Goal: Task Accomplishment & Management: Complete application form

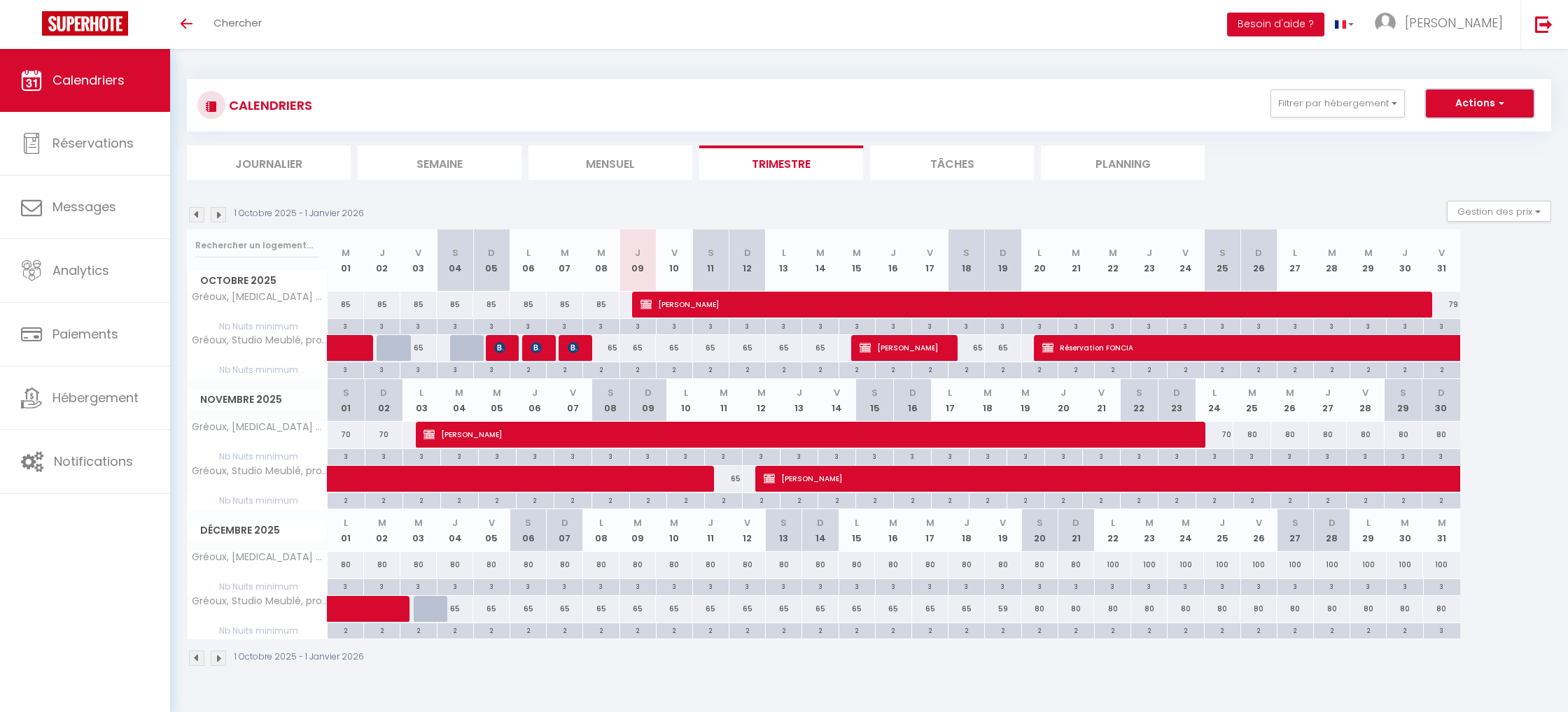
click at [1485, 103] on button "Actions" at bounding box center [1480, 103] width 108 height 28
click at [1478, 133] on link "Nouvelle réservation" at bounding box center [1465, 136] width 122 height 21
select select
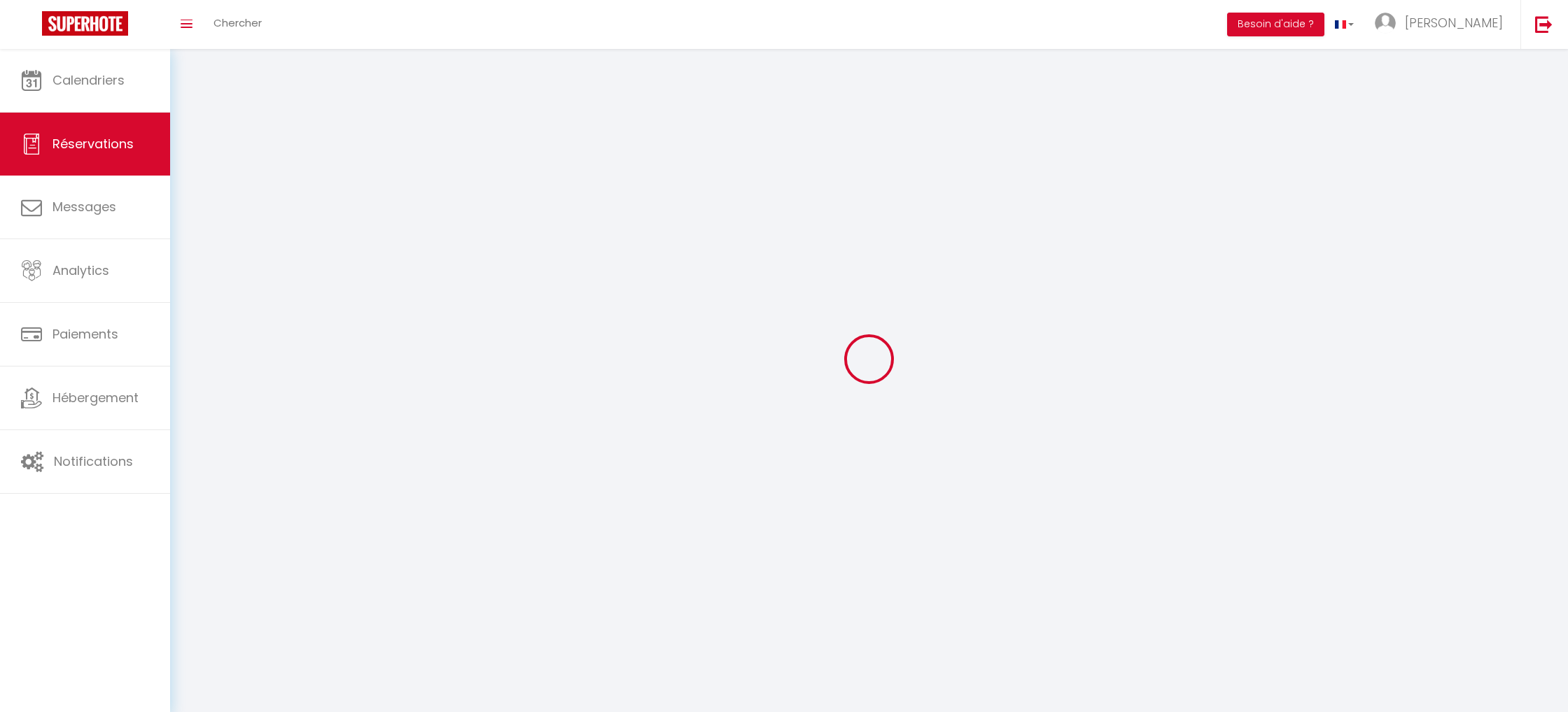
select select
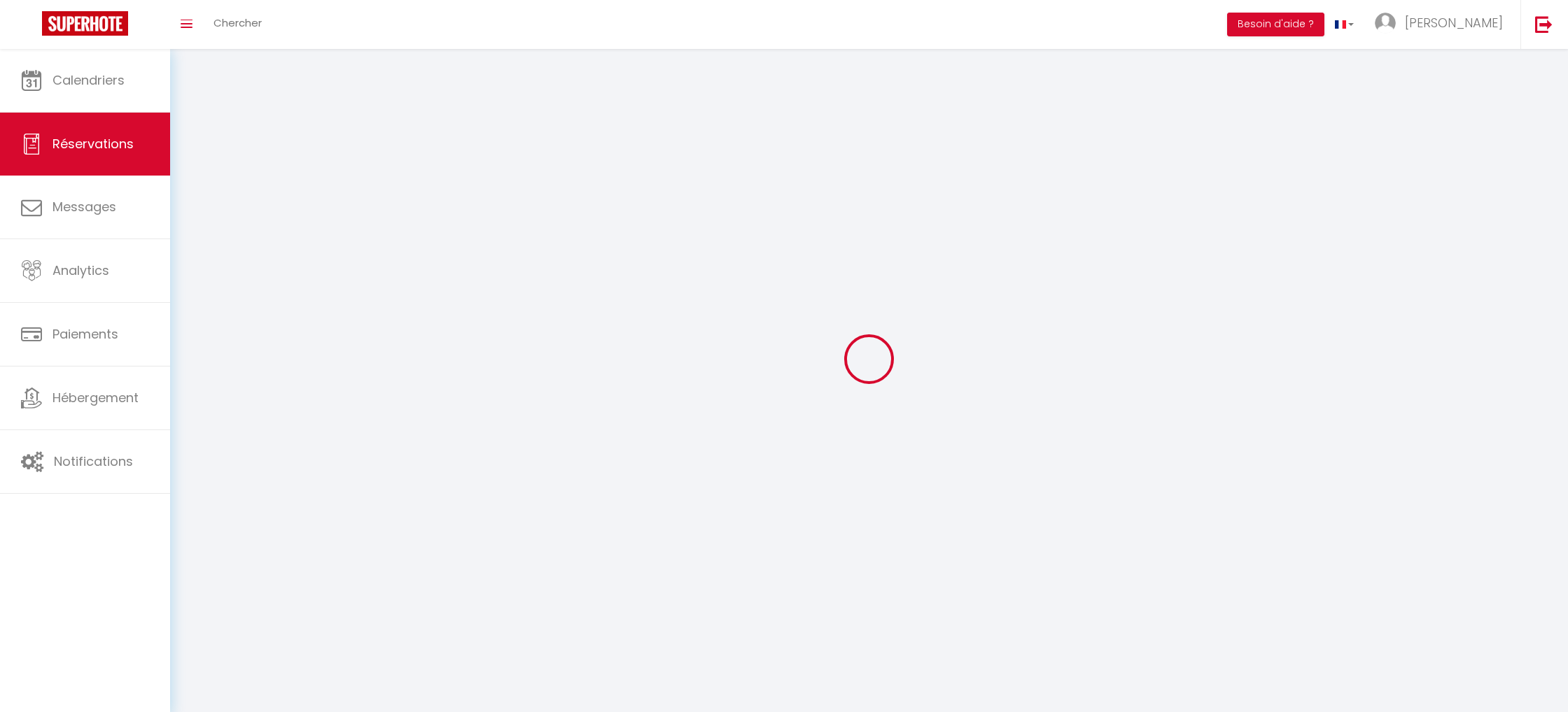
select select
checkbox input "false"
select select
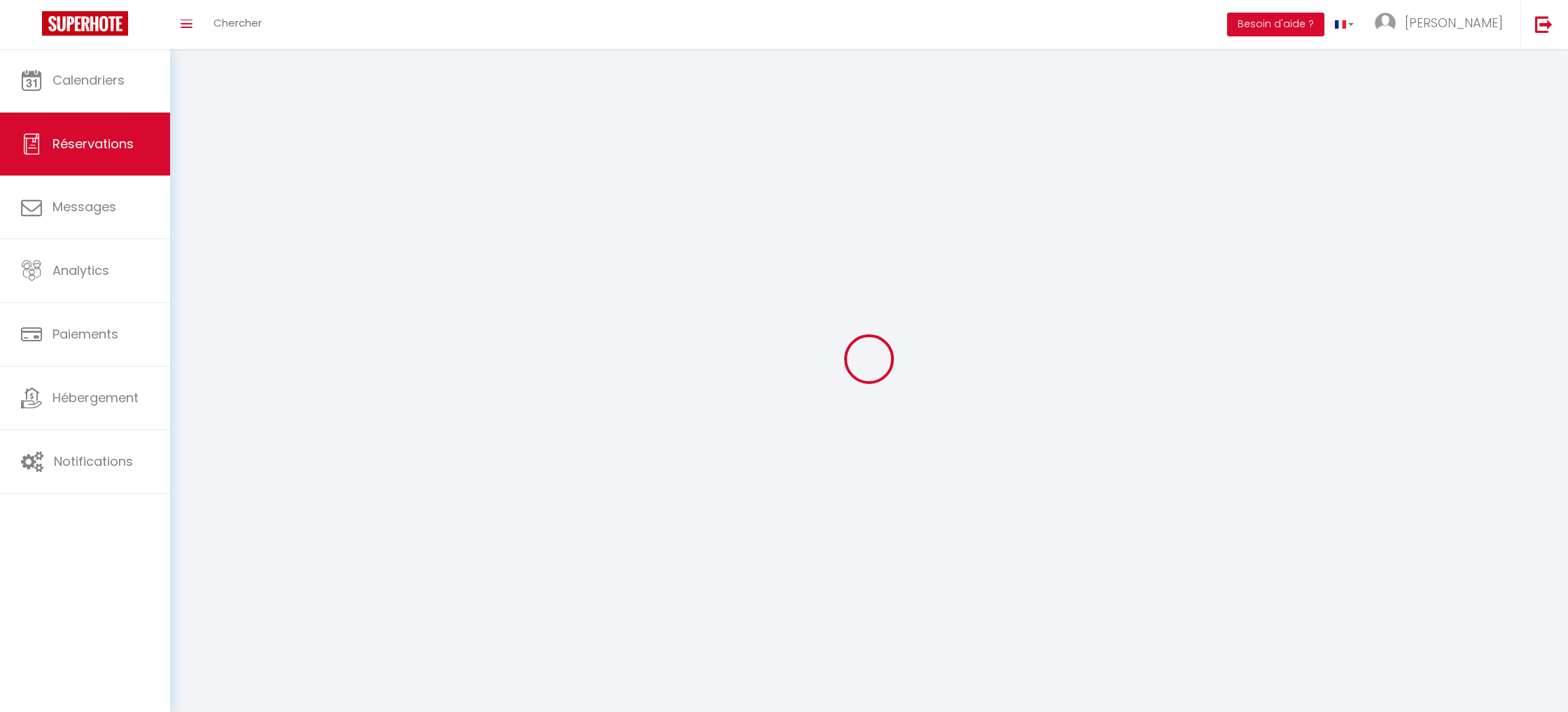
select select
checkbox input "false"
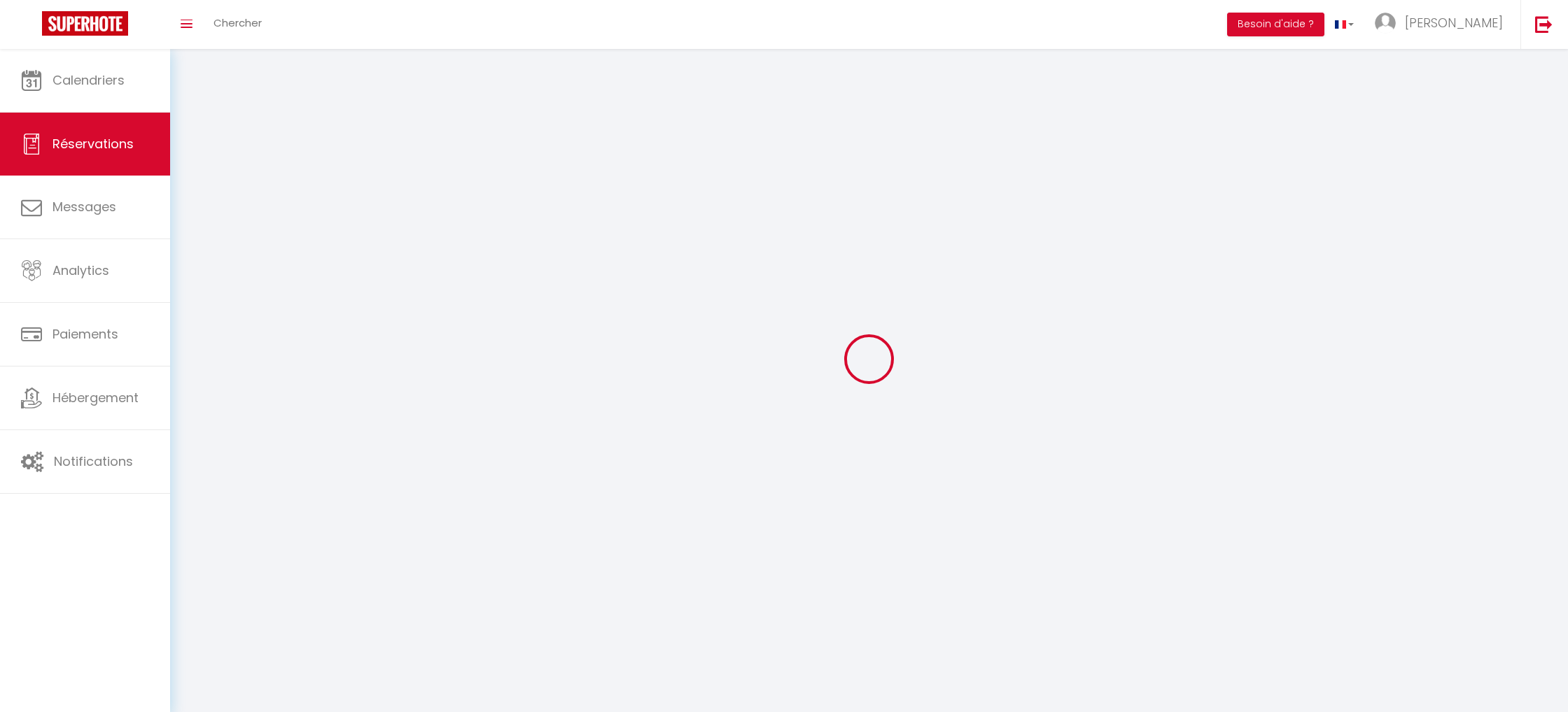
select select
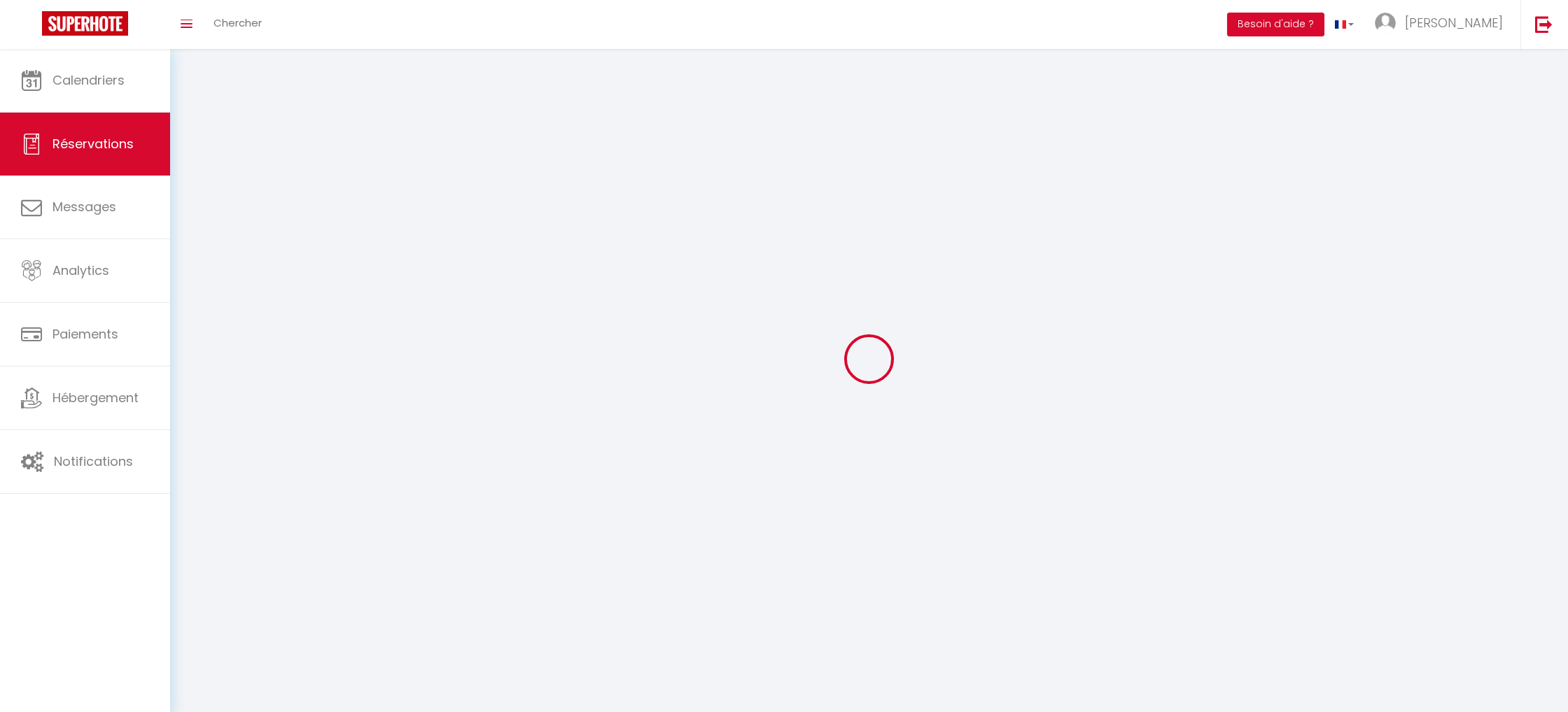
checkbox input "false"
select select
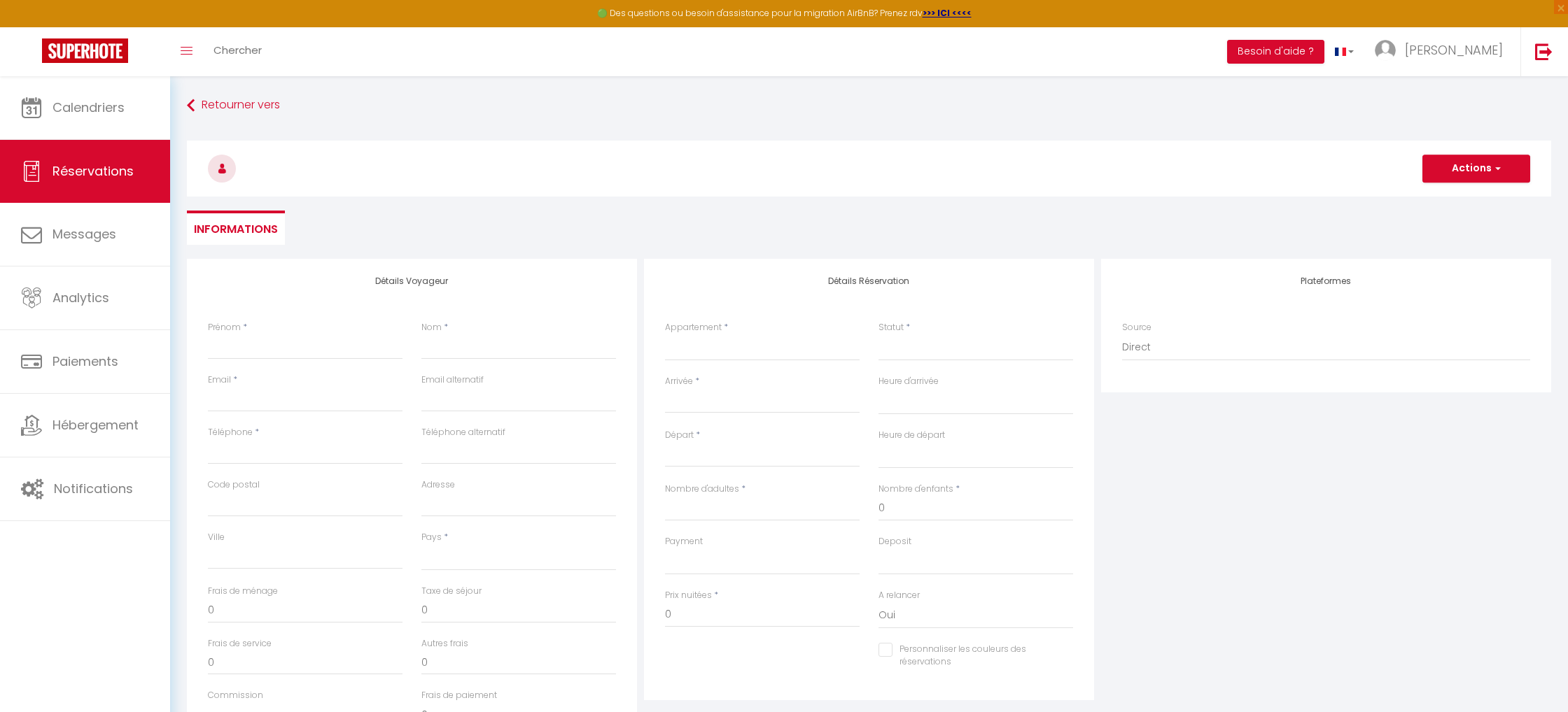
select select
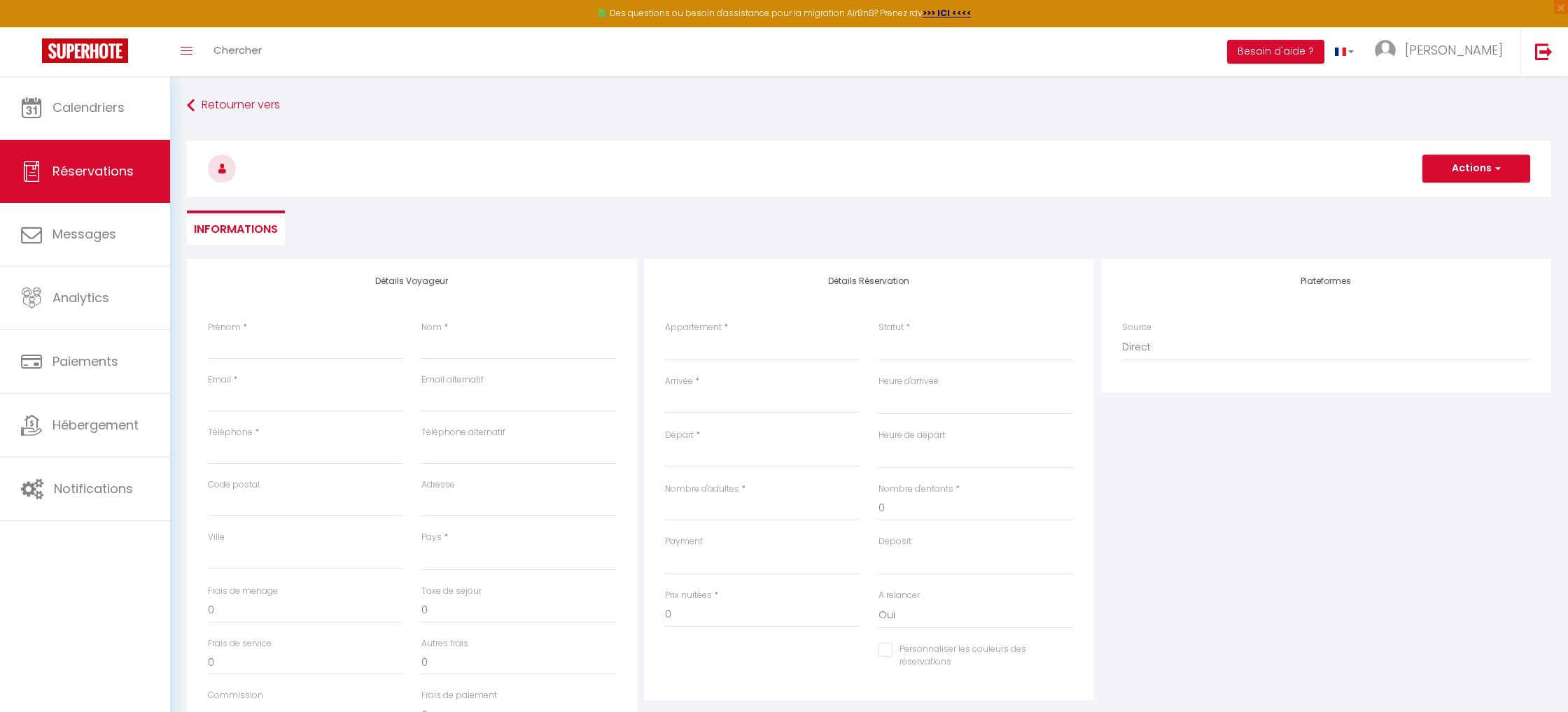
checkbox input "false"
select select
click at [305, 341] on input "Prénom" at bounding box center [305, 347] width 195 height 25
type input "M"
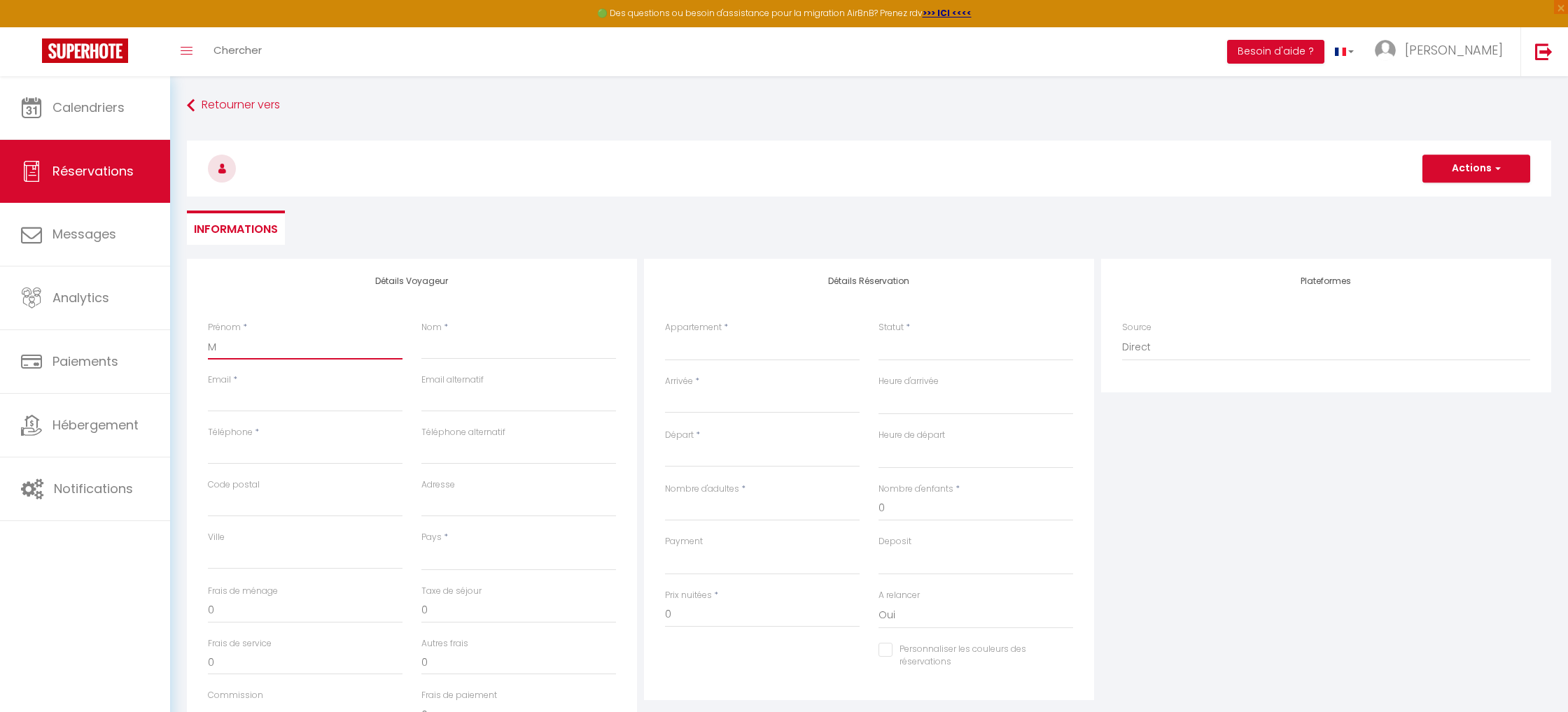
select select
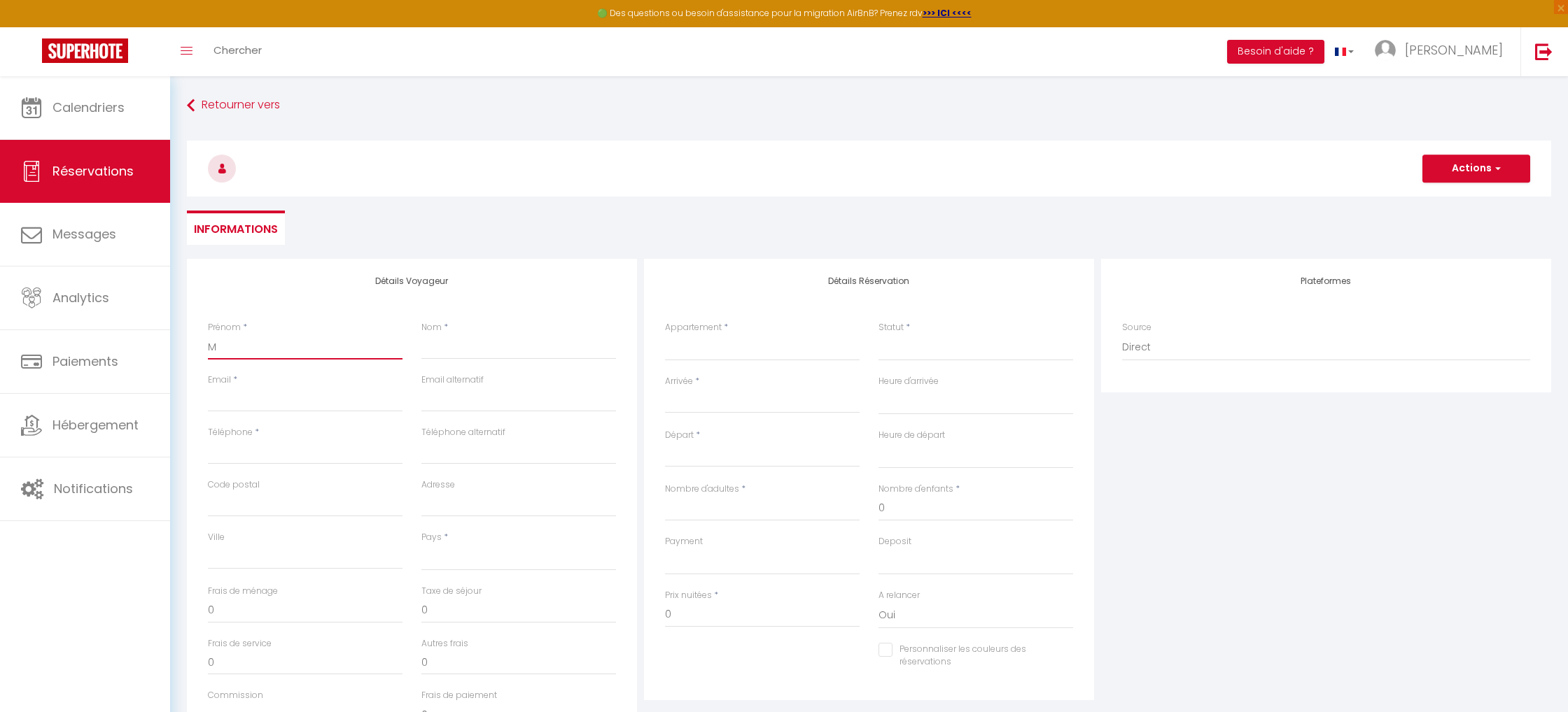
select select
checkbox input "false"
type input "M"
type input "R"
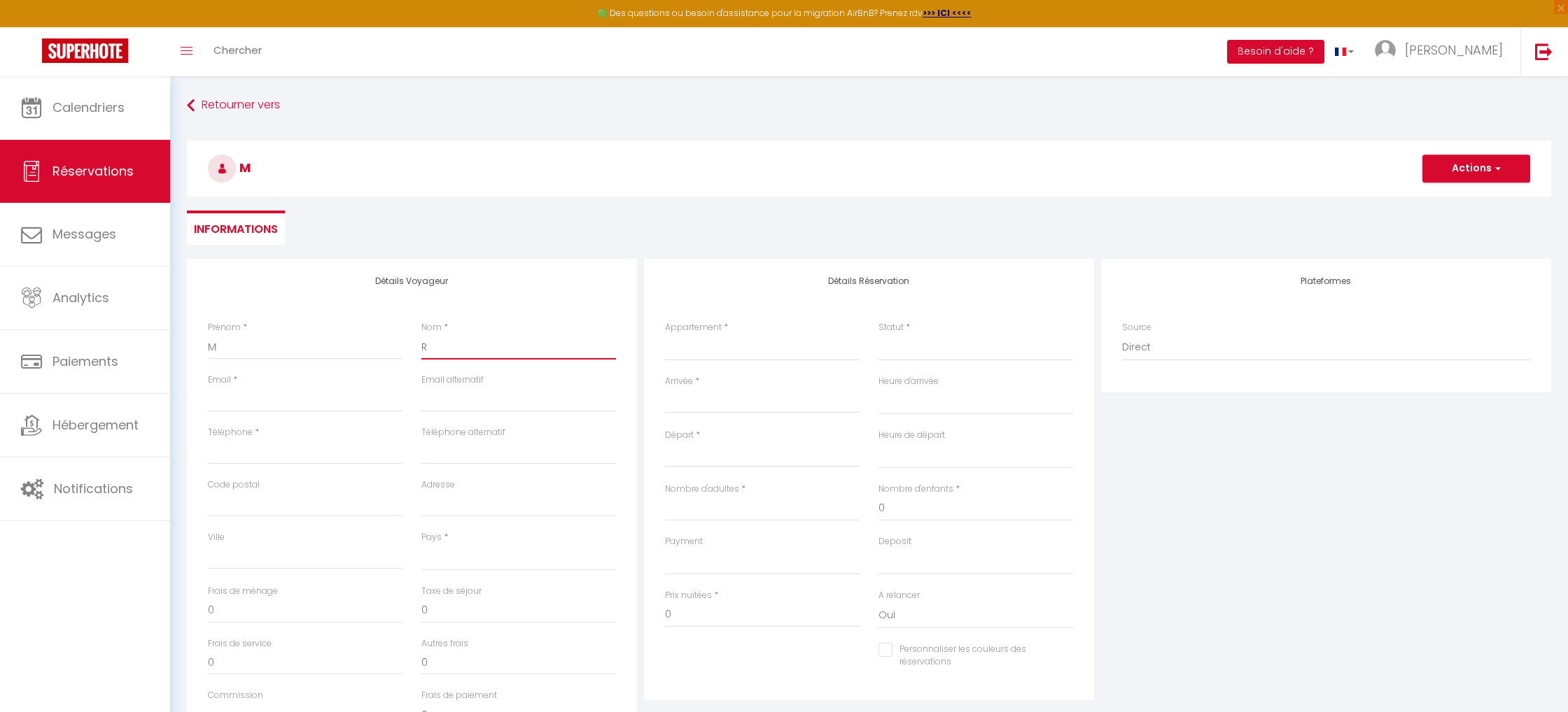
select select
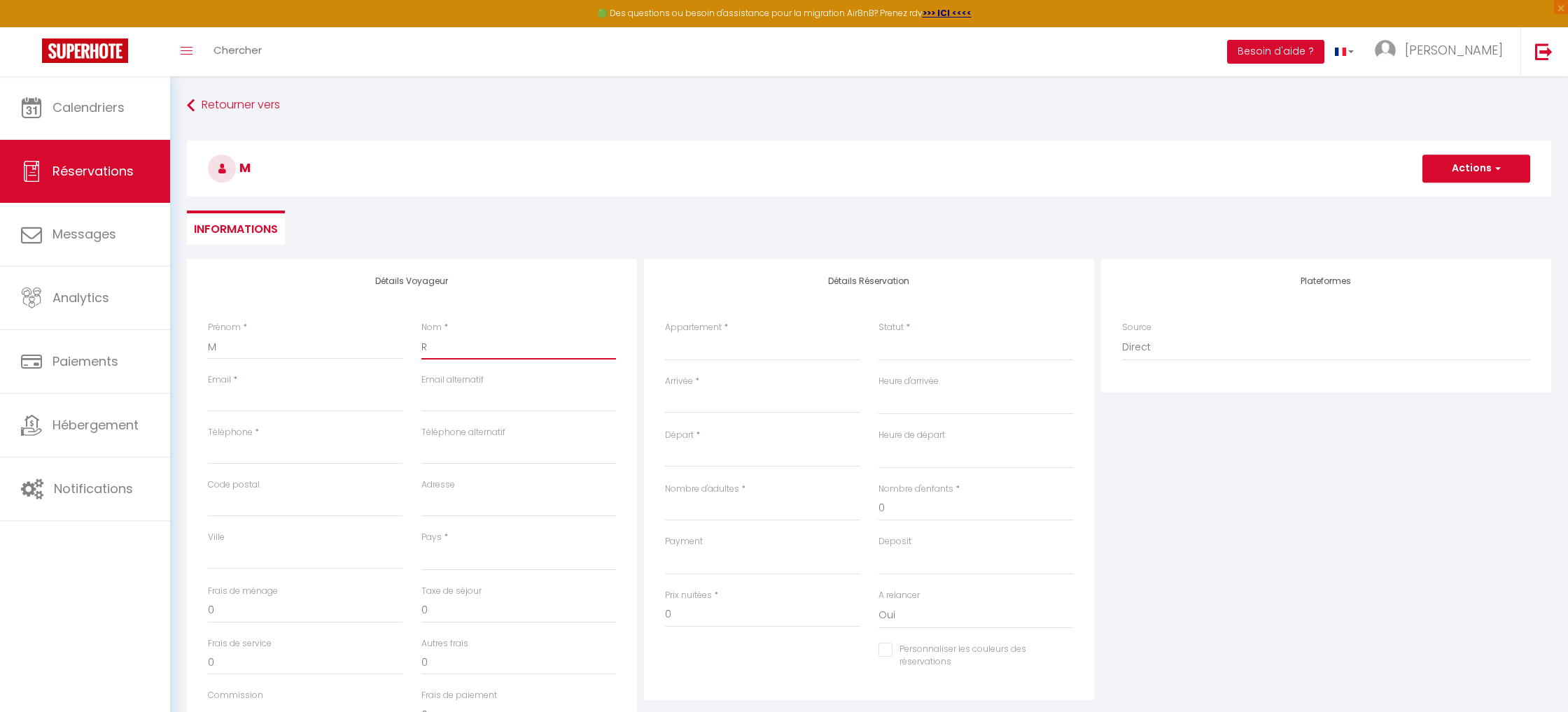
select select
checkbox input "false"
type input "RO"
select select
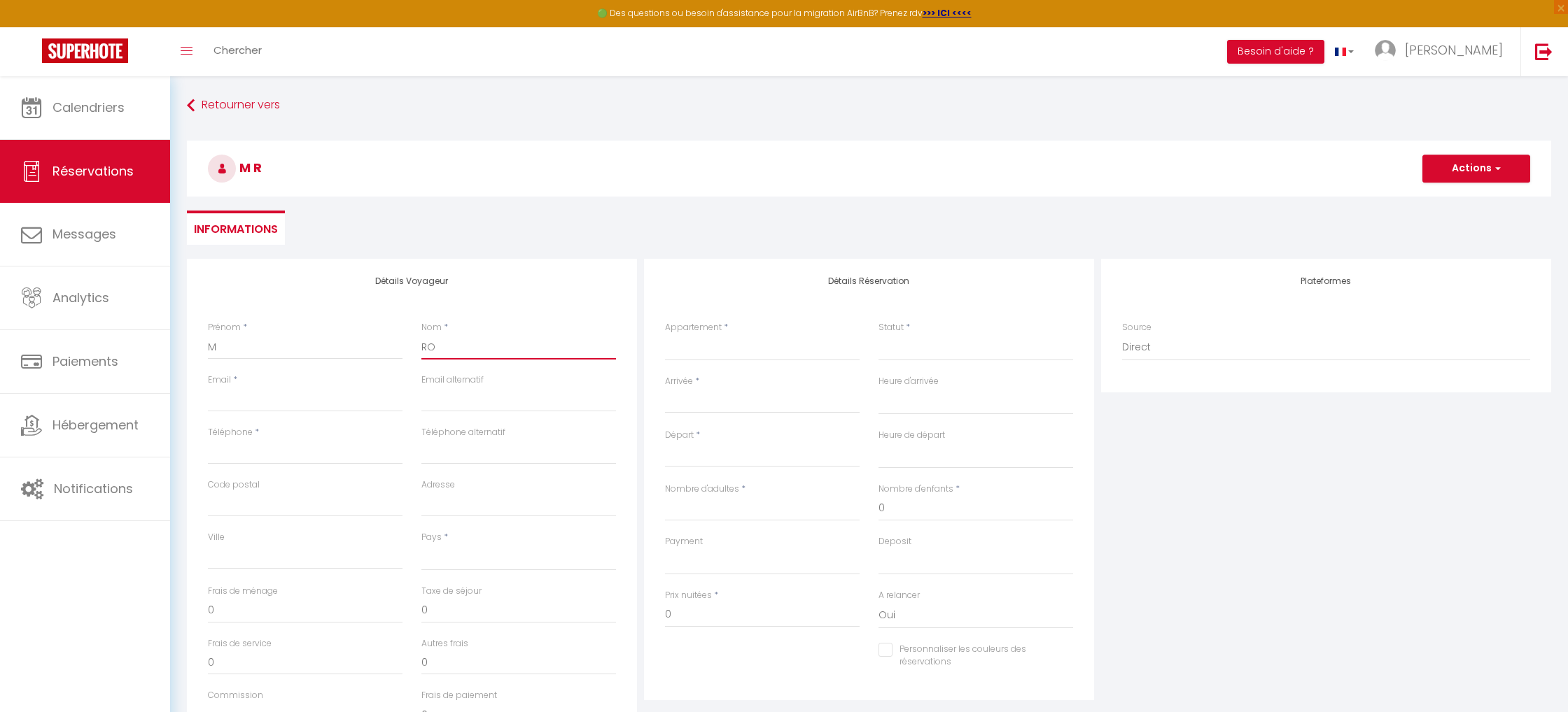
select select
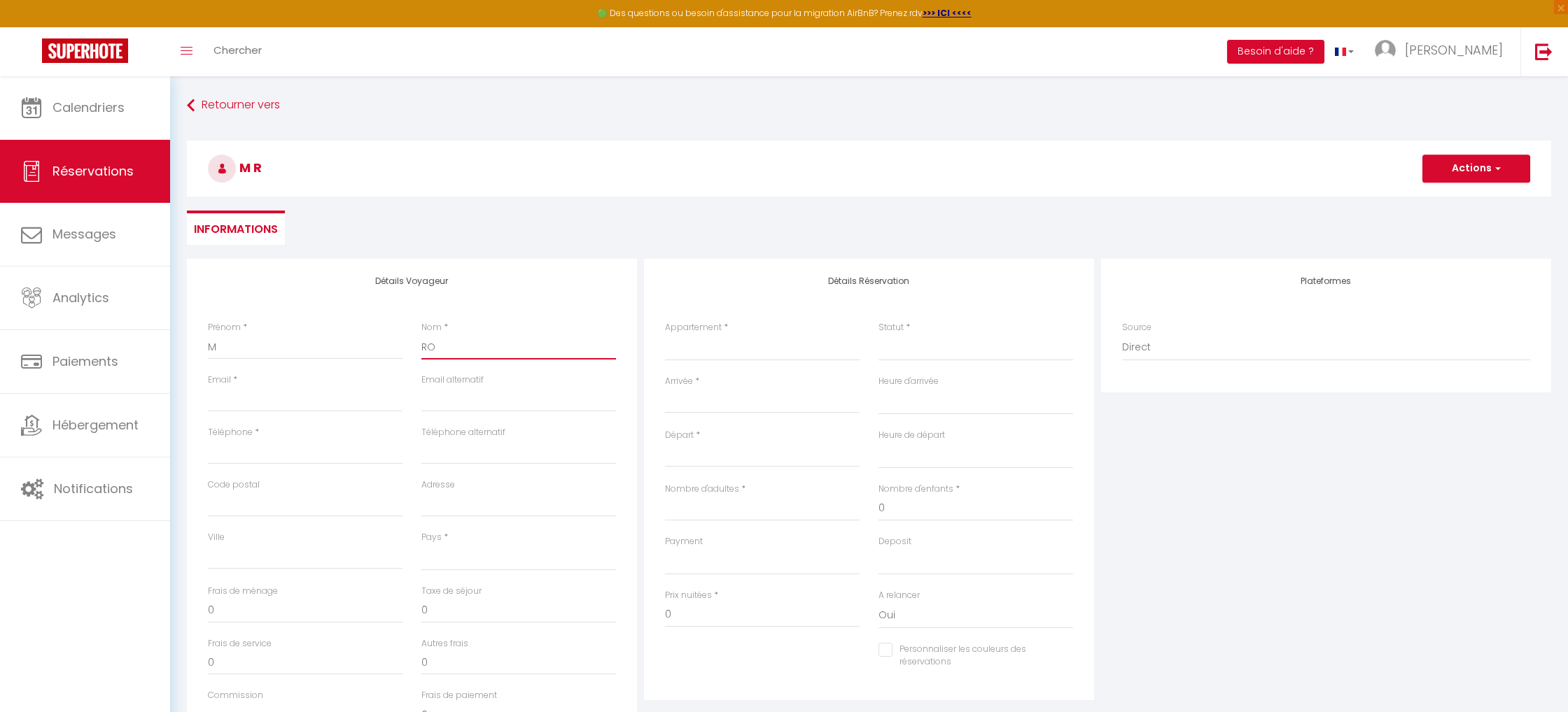
select select
checkbox input "false"
type input "ROQ"
select select
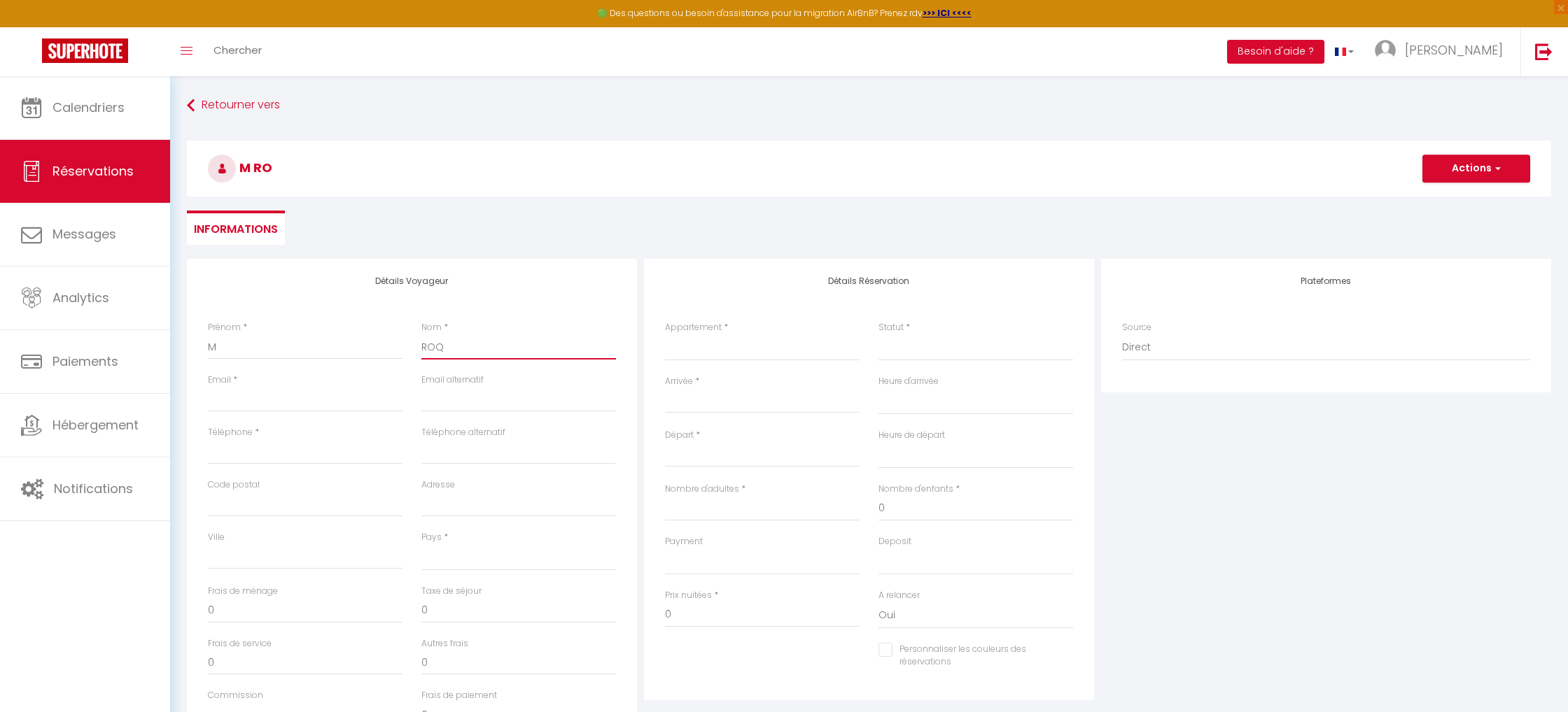
select select
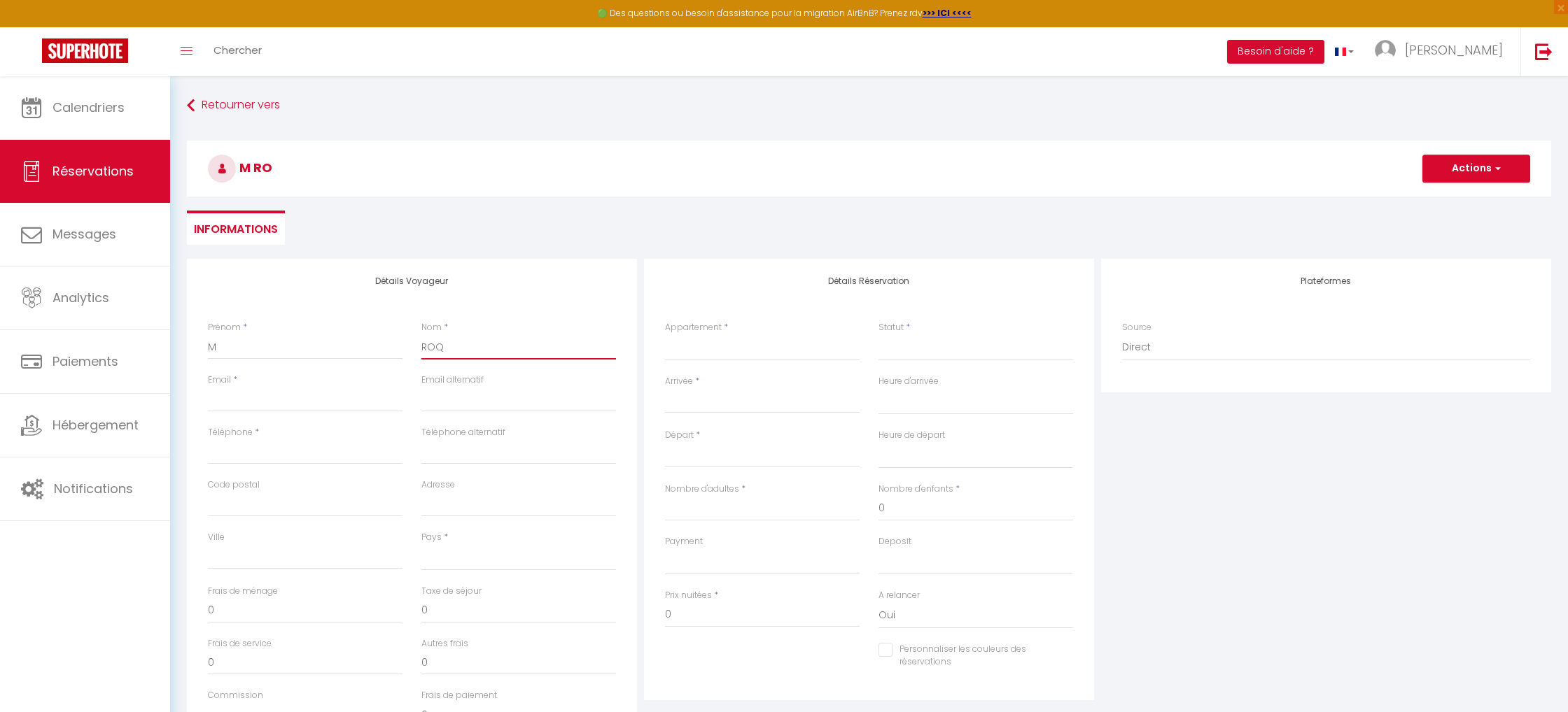
checkbox input "false"
type input "ROQU"
select select
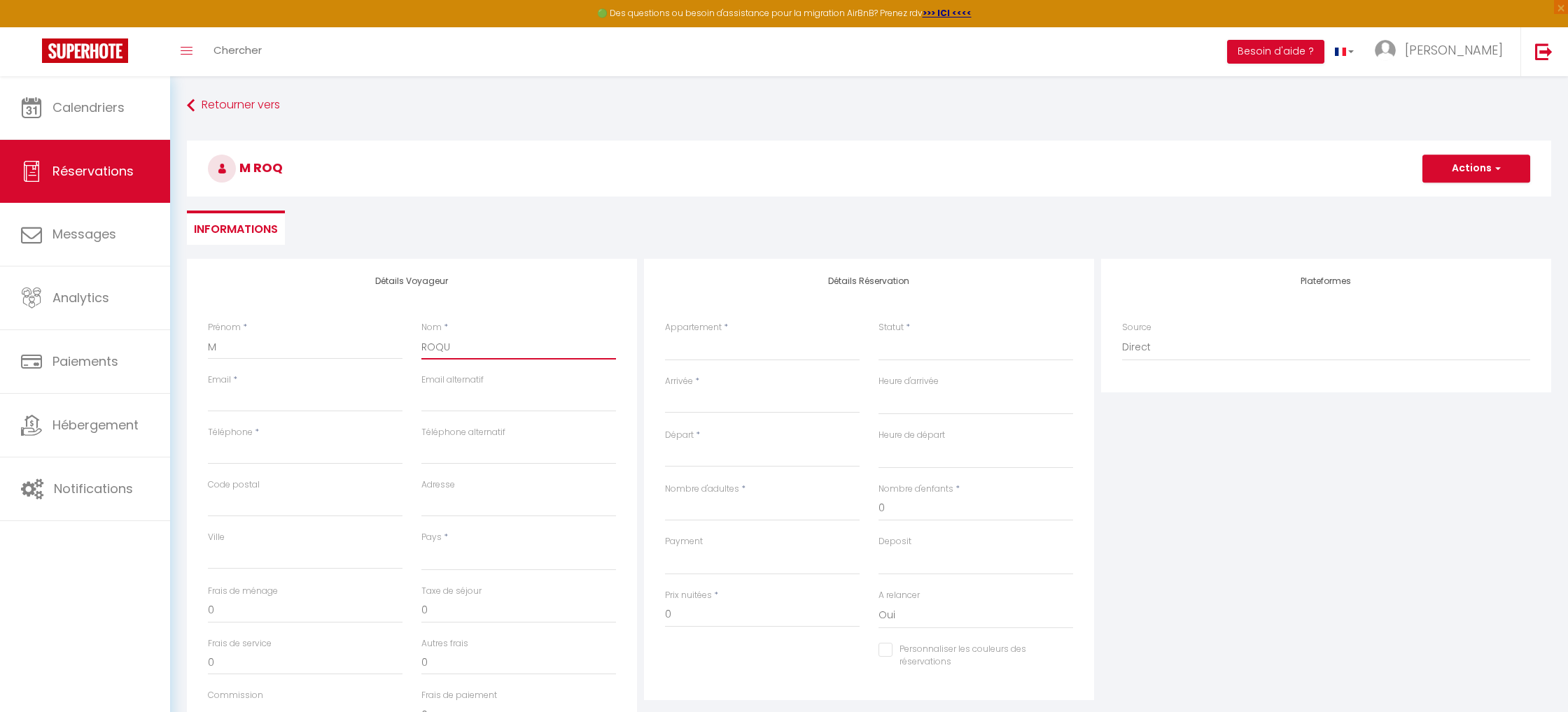
select select
checkbox input "false"
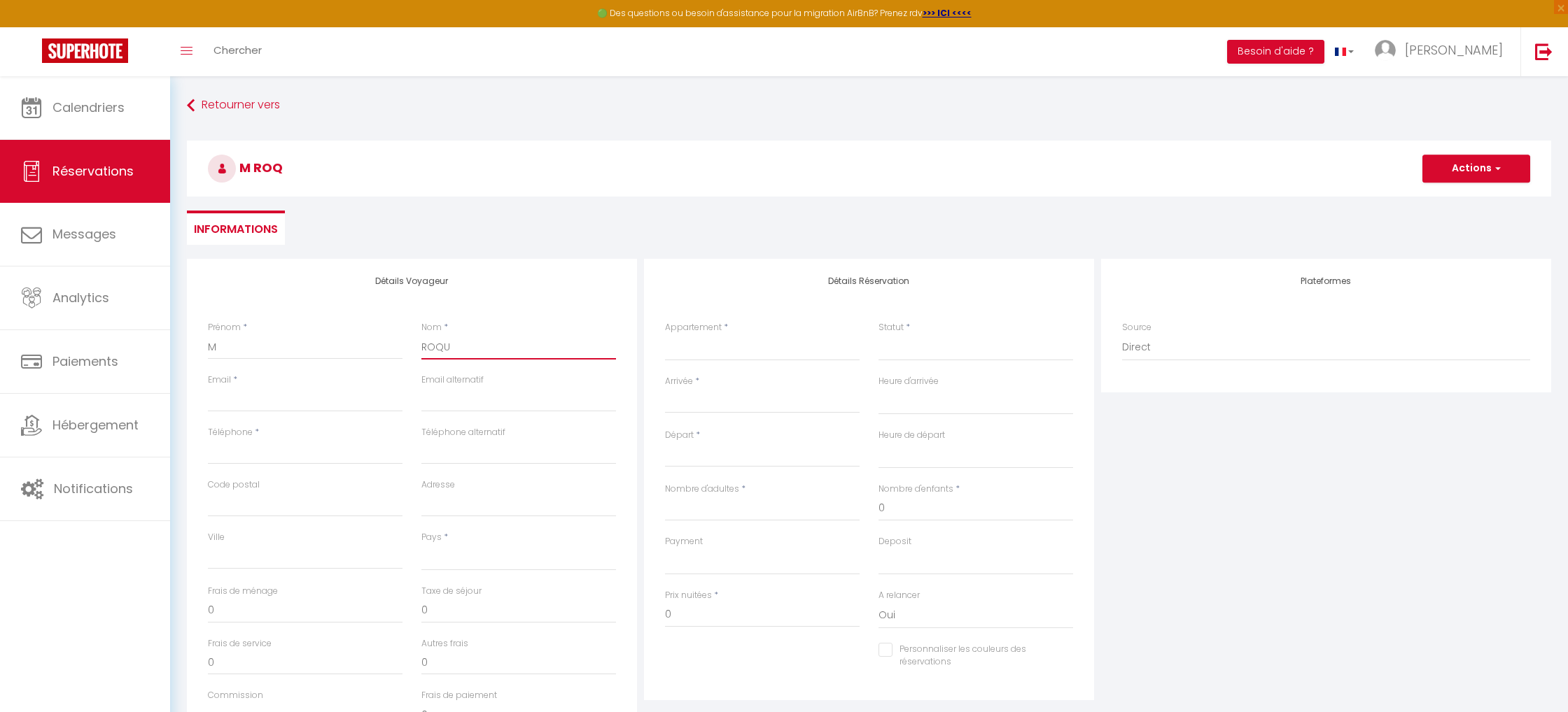
type input "[PERSON_NAME]"
select select
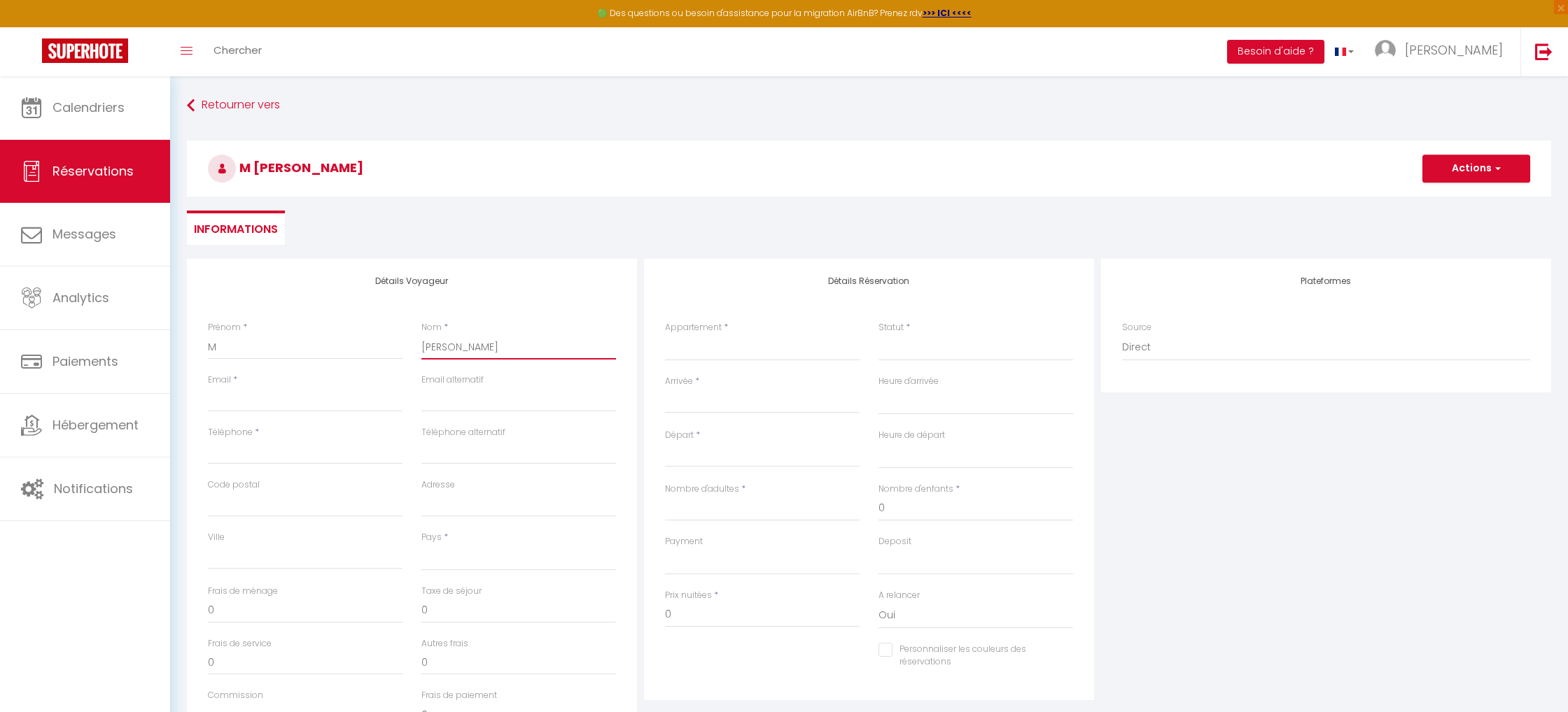
select select
checkbox input "false"
type input "ROQUES"
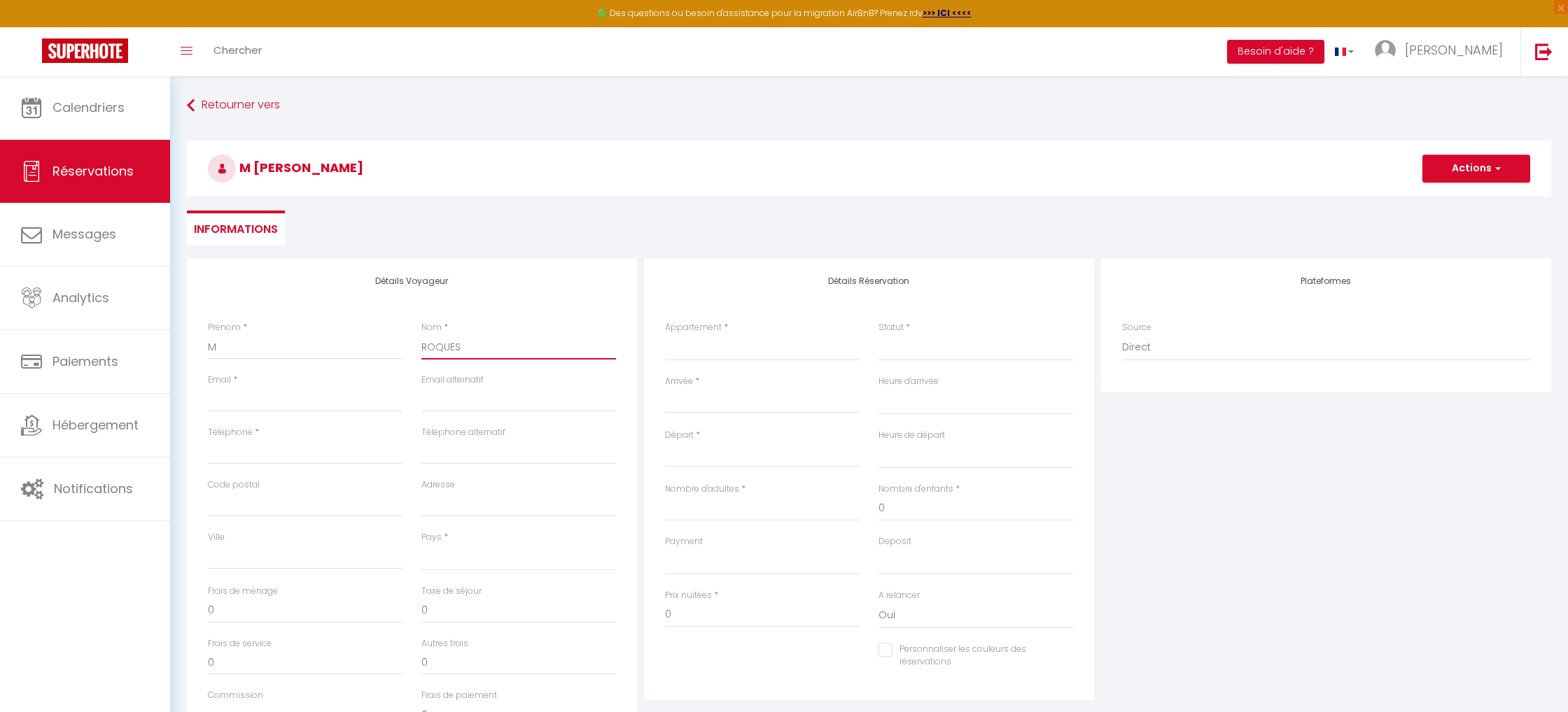
select select
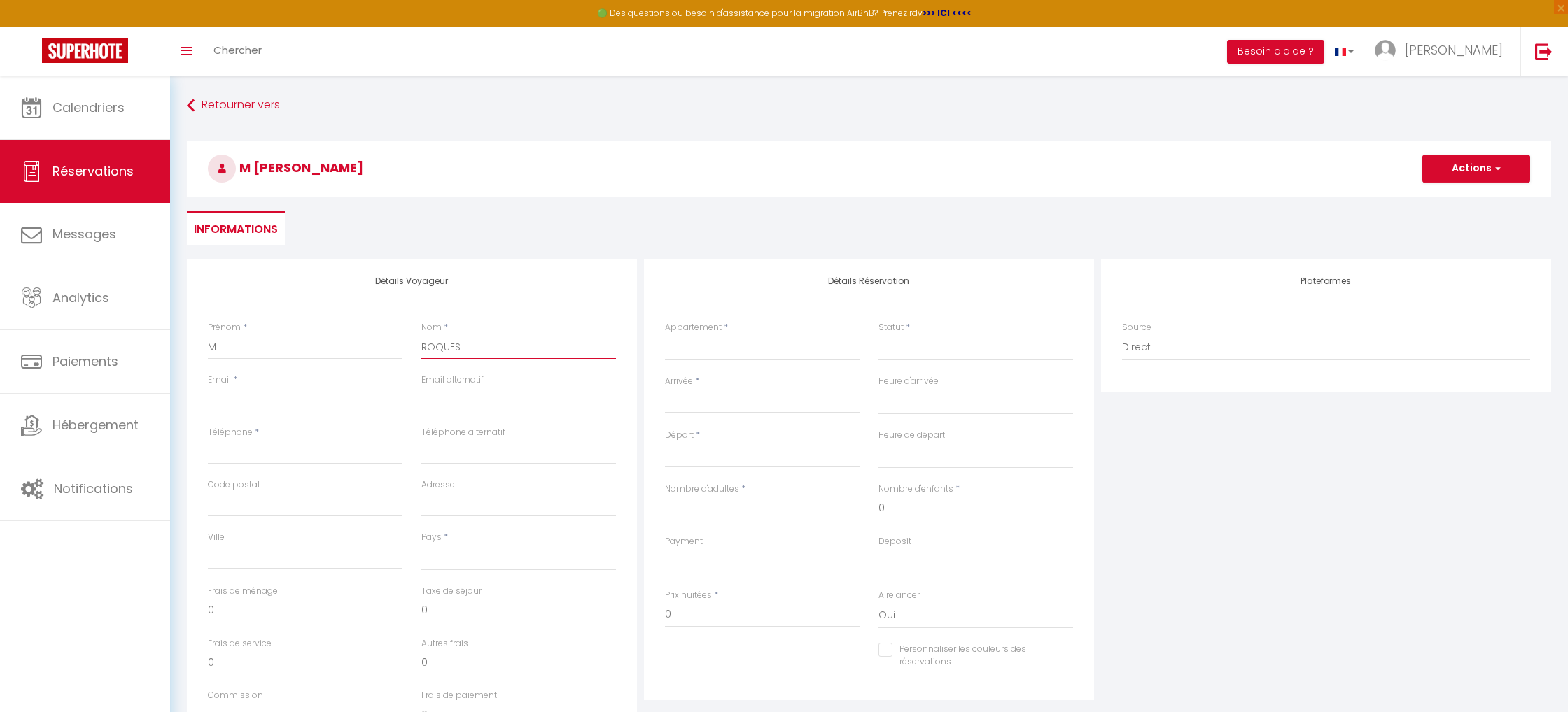
select select
checkbox input "false"
type input "ROQUES"
click at [244, 401] on input "Email client" at bounding box center [305, 399] width 195 height 25
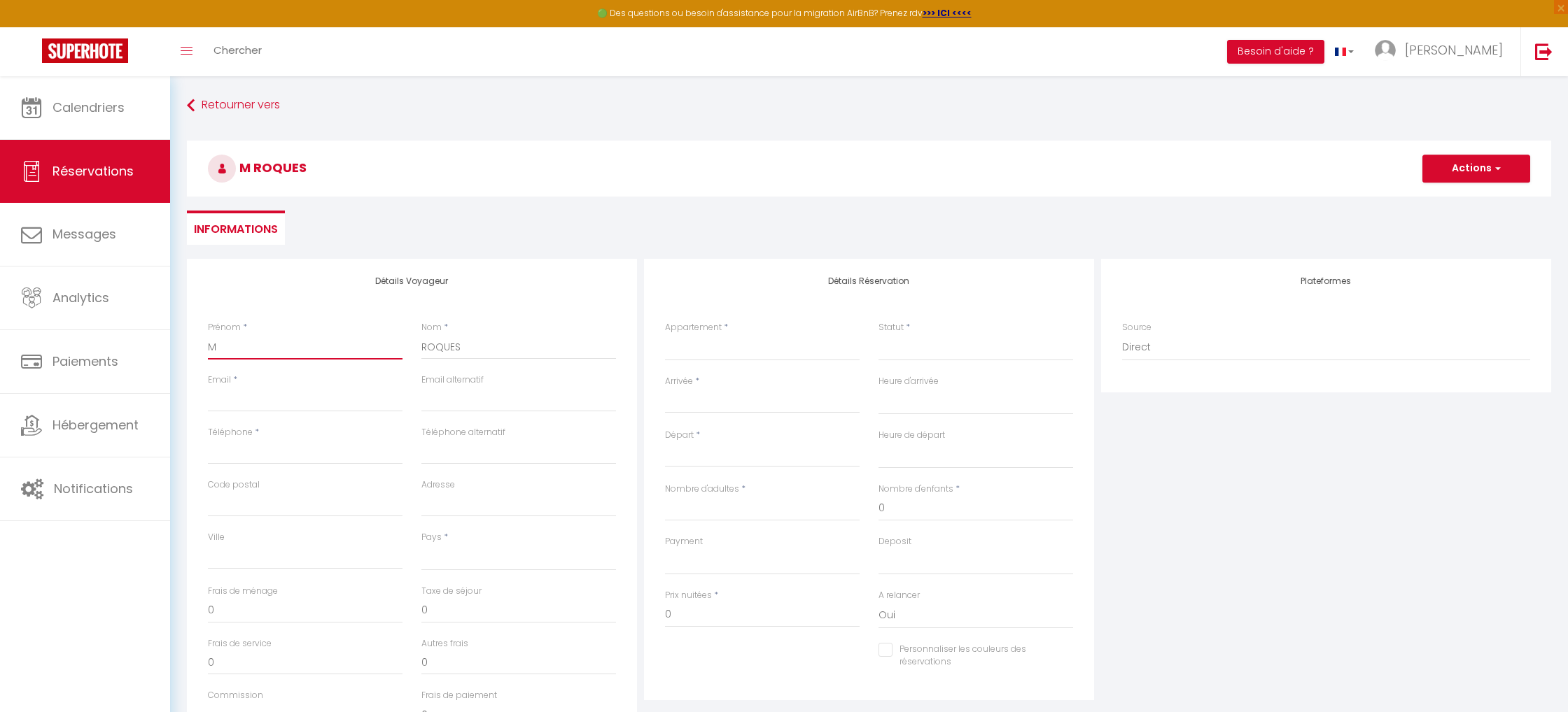
drag, startPoint x: 226, startPoint y: 347, endPoint x: 204, endPoint y: 349, distance: 22.1
click at [204, 349] on div "Prénom * M" at bounding box center [305, 347] width 213 height 53
type input "G"
select select
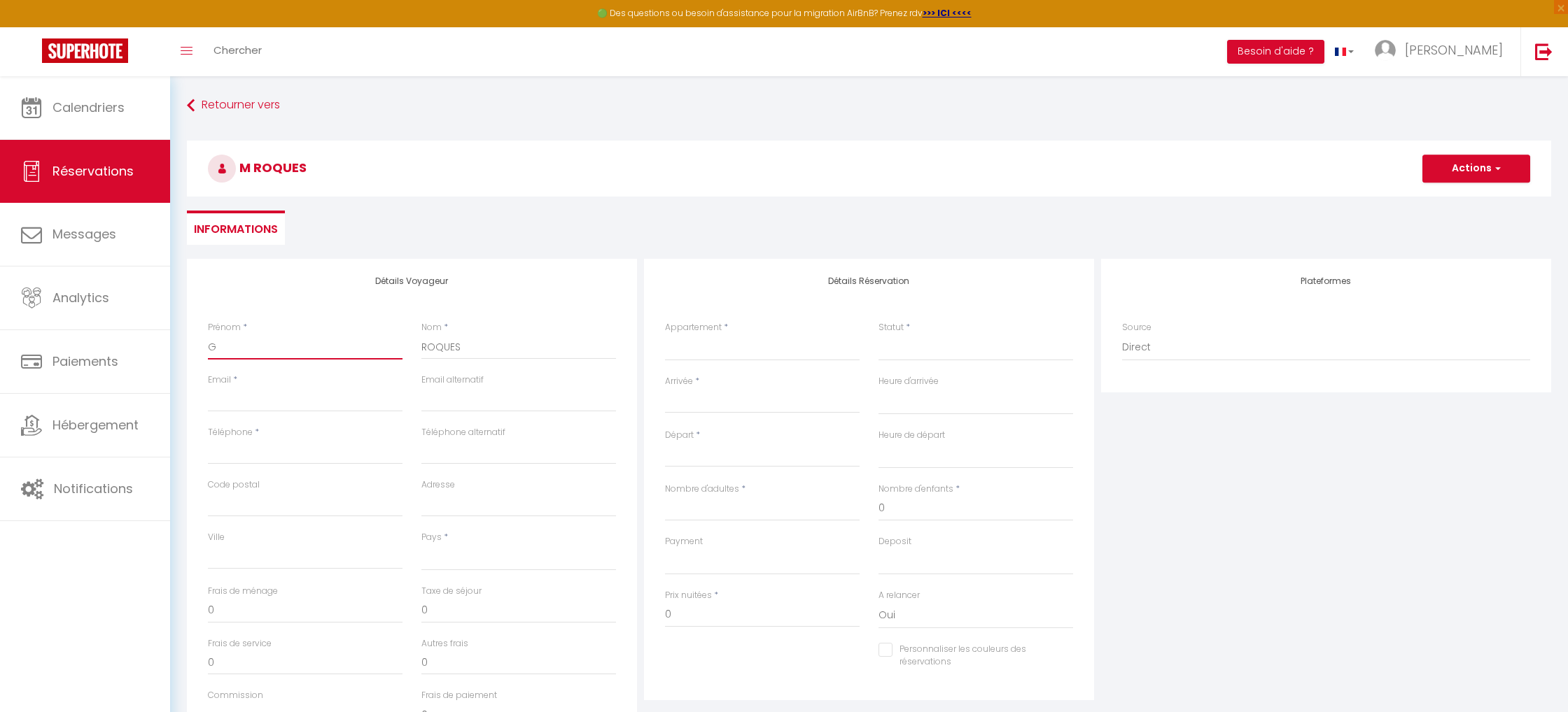
select select
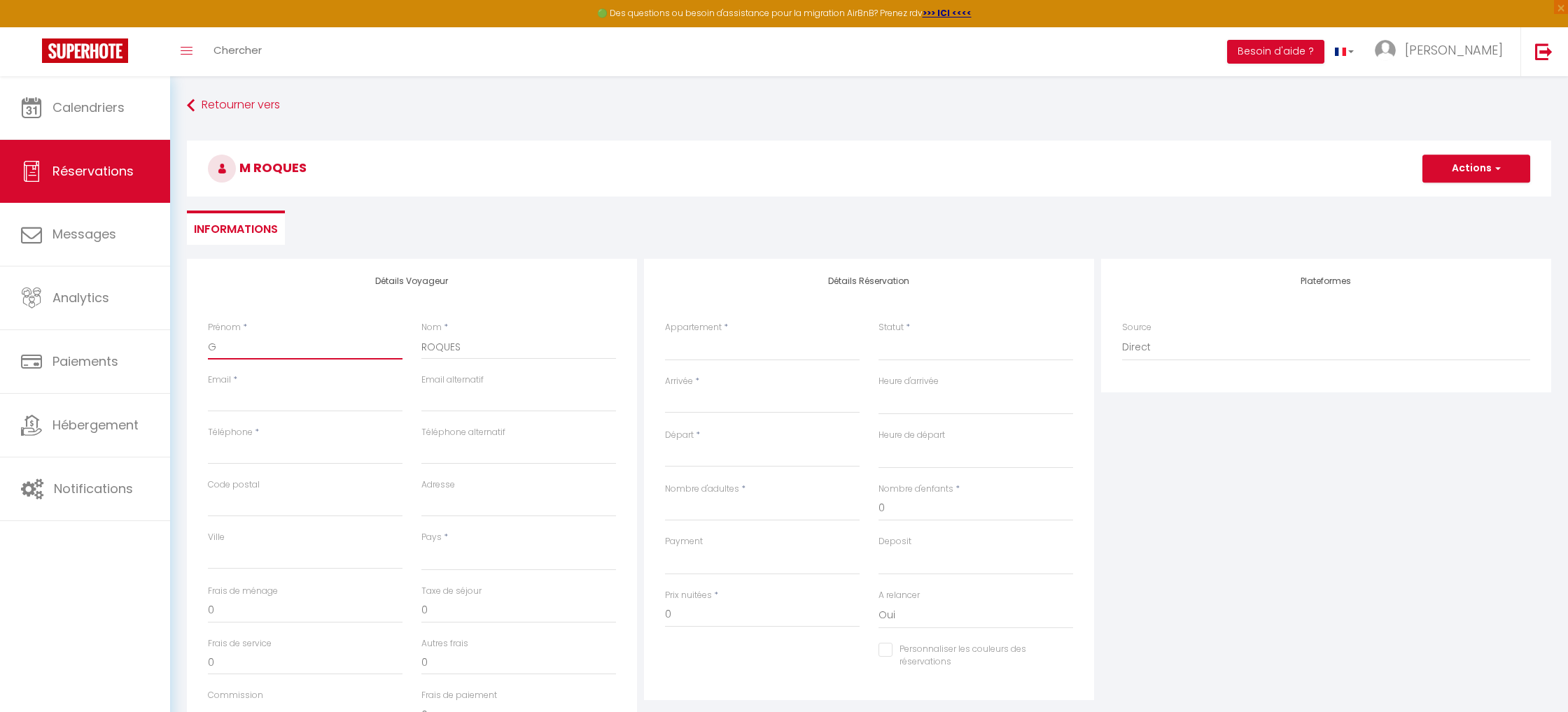
checkbox input "false"
type input "Gu"
select select
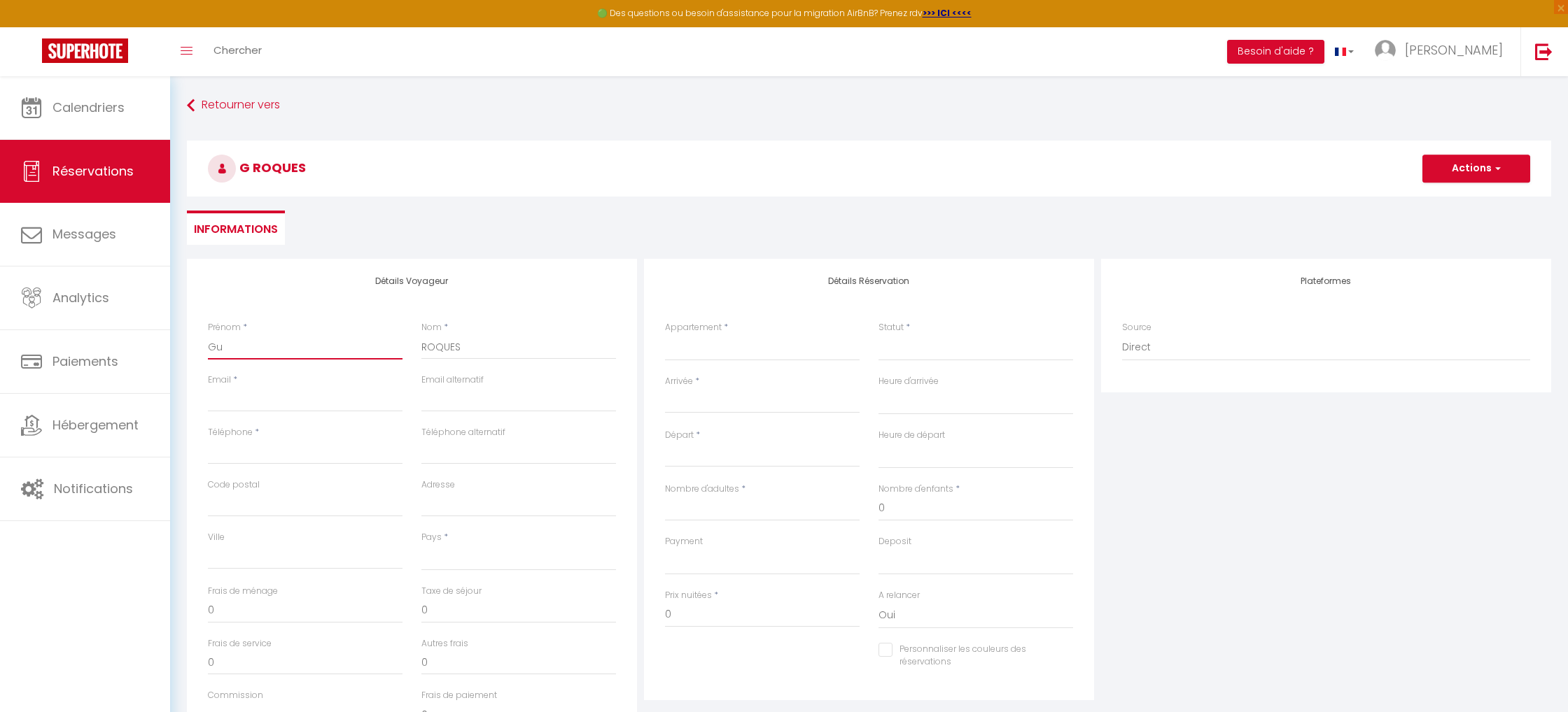
select select
checkbox input "false"
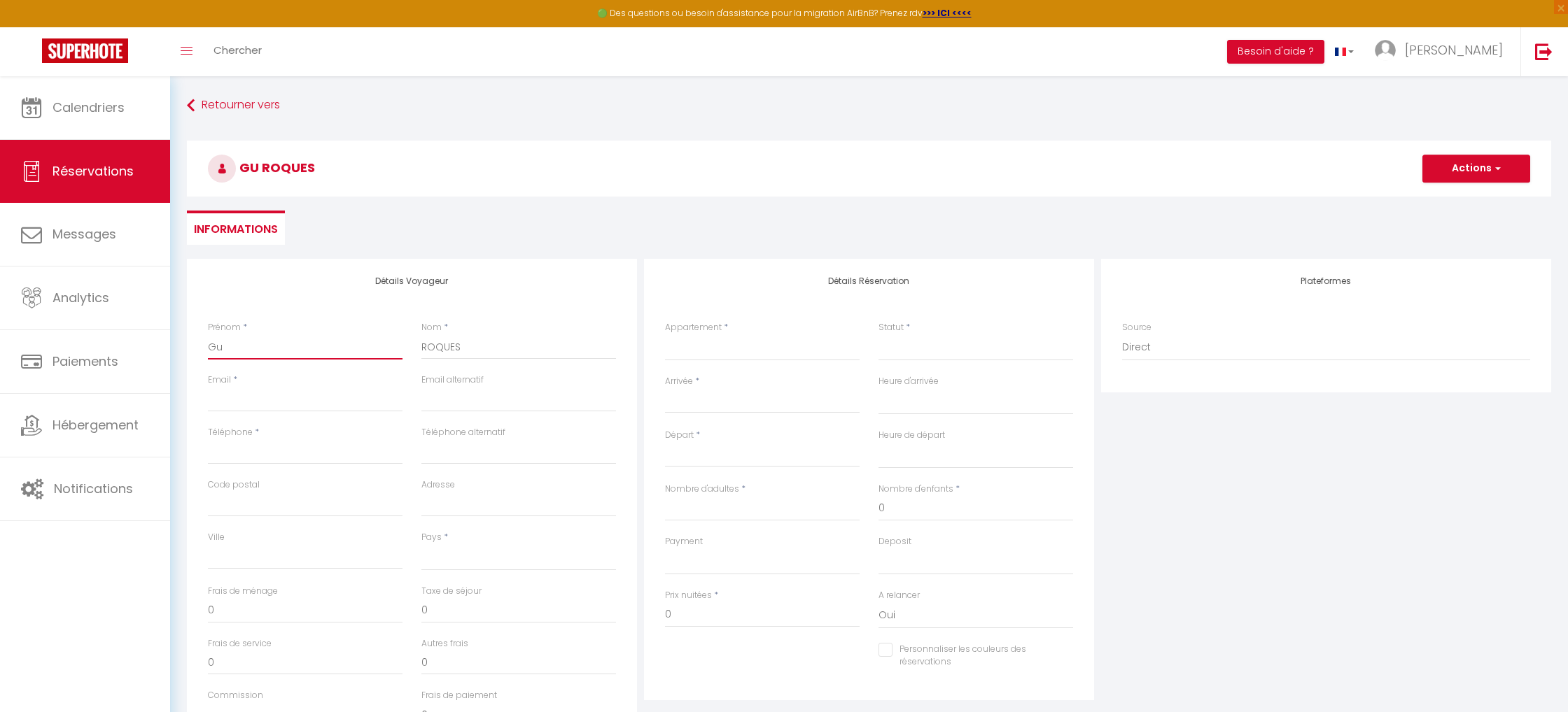
type input "Guy"
select select
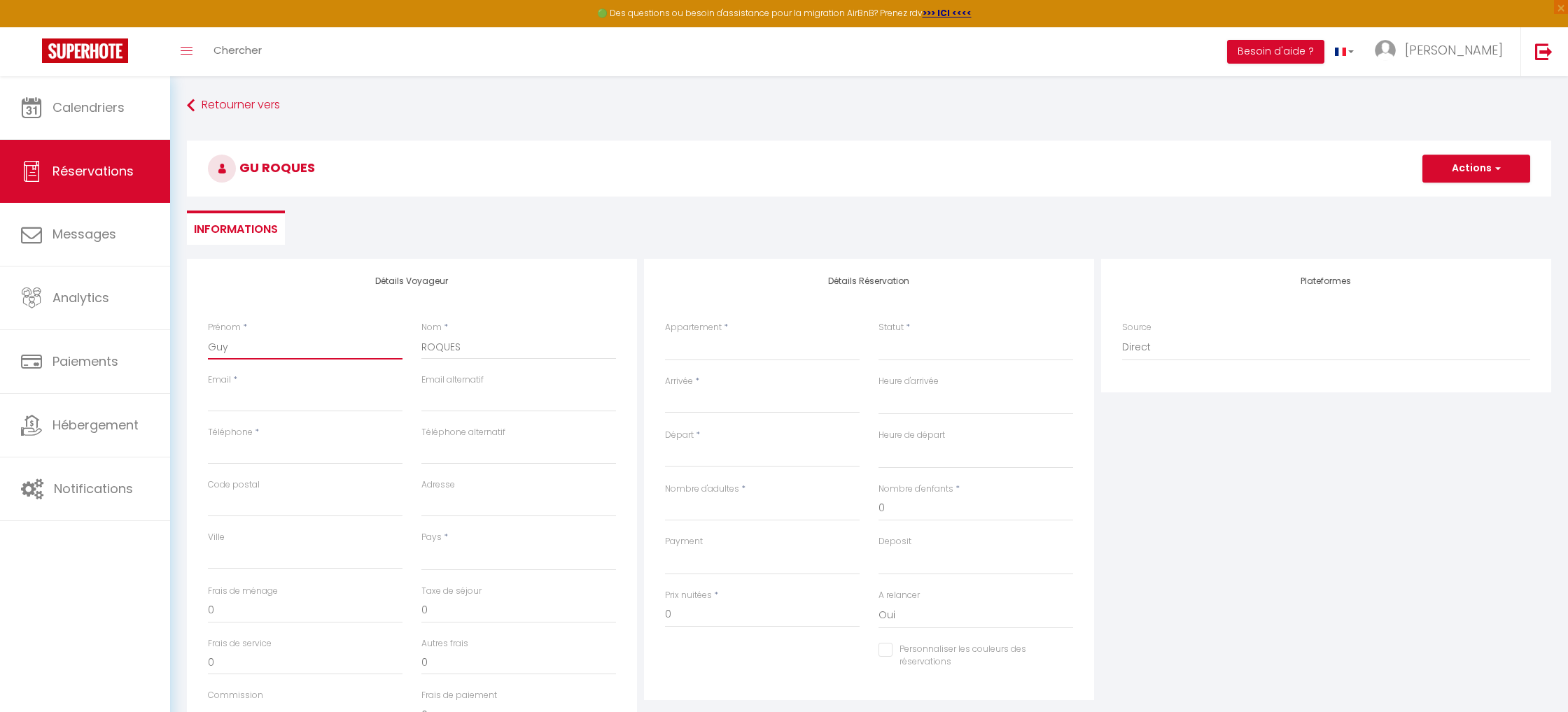
select select
checkbox input "false"
type input "Guy"
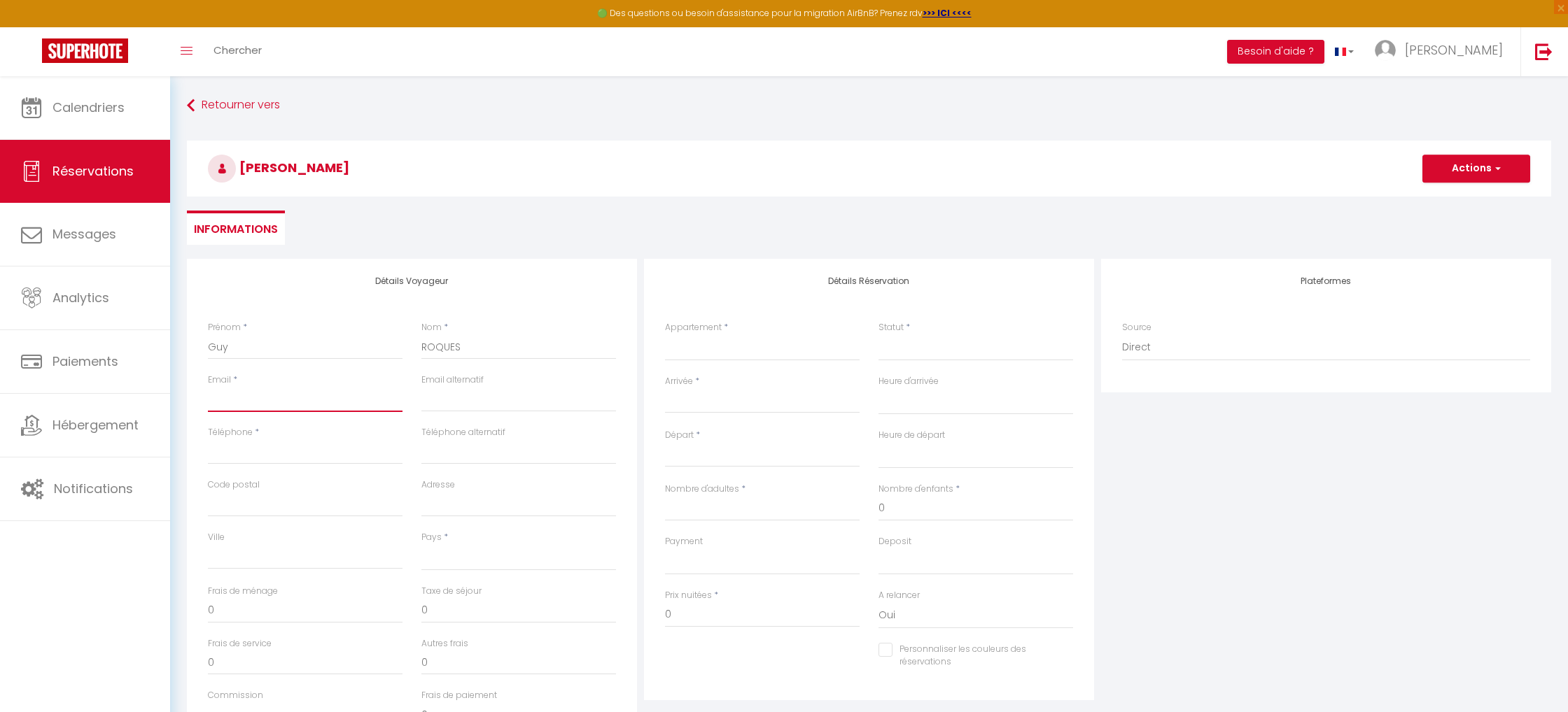
click at [234, 399] on input "Email client" at bounding box center [305, 399] width 195 height 25
paste input "[EMAIL_ADDRESS][DOMAIN_NAME]"
type input "[EMAIL_ADDRESS][DOMAIN_NAME]"
select select
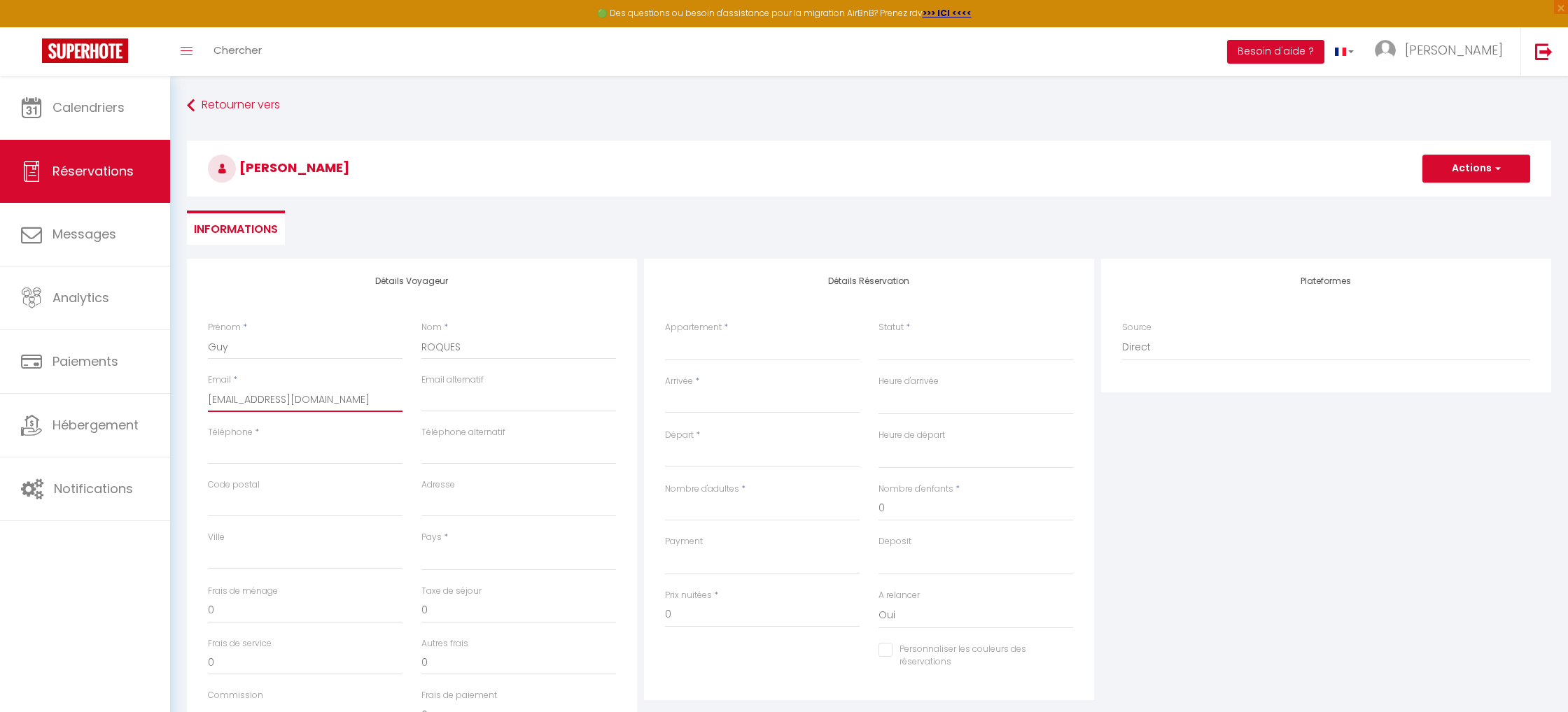
select select
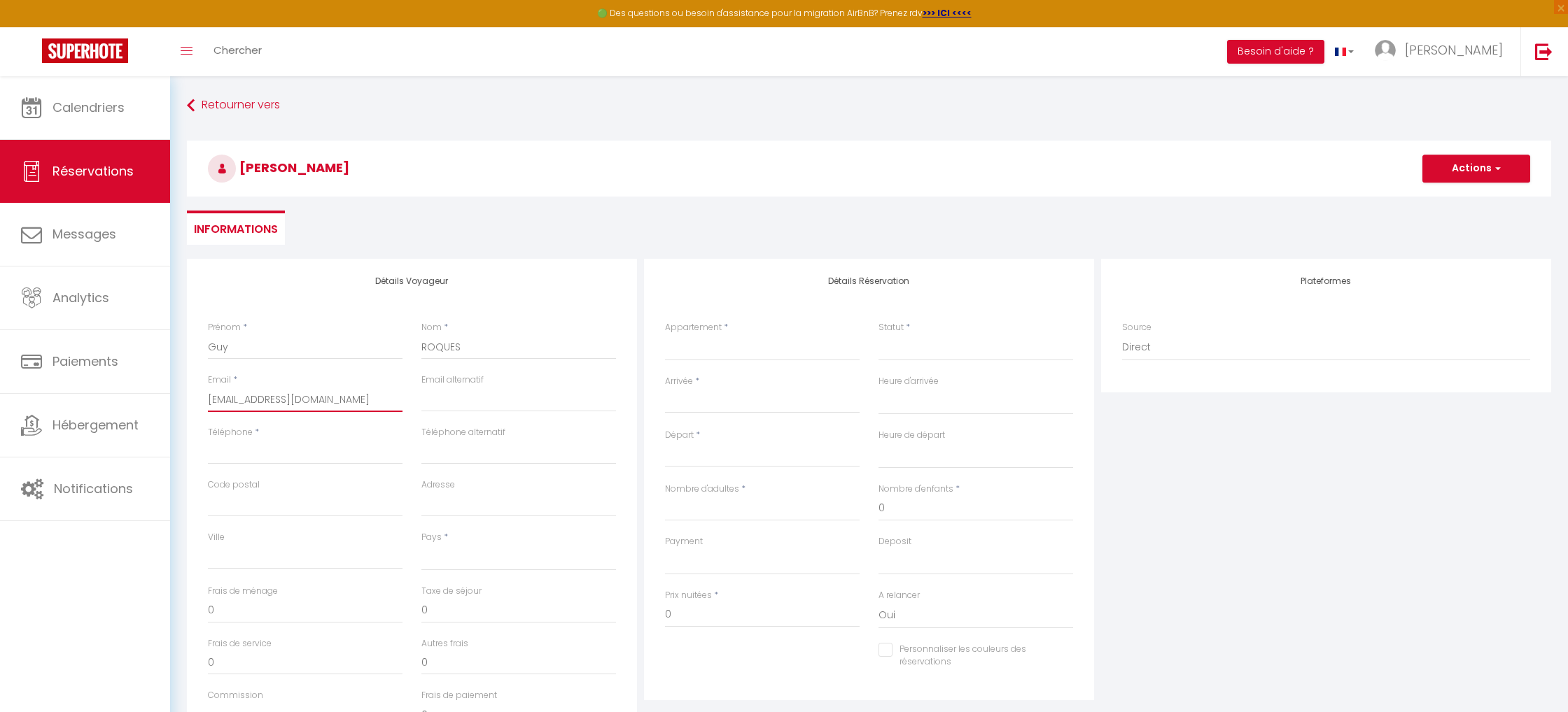
checkbox input "false"
type input "[EMAIL_ADDRESS][DOMAIN_NAME]"
click at [283, 454] on input "Téléphone" at bounding box center [305, 452] width 195 height 25
type input "0"
select select
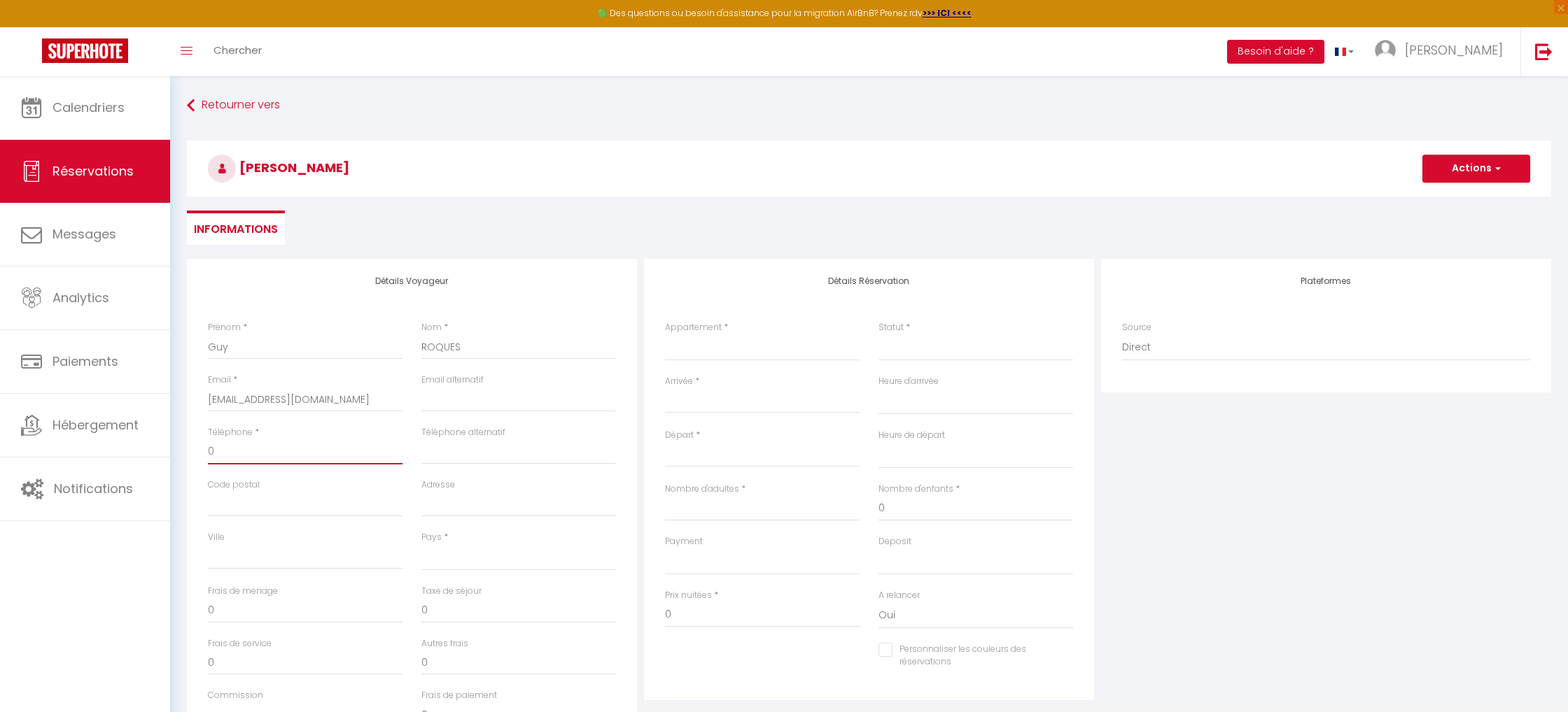
select select
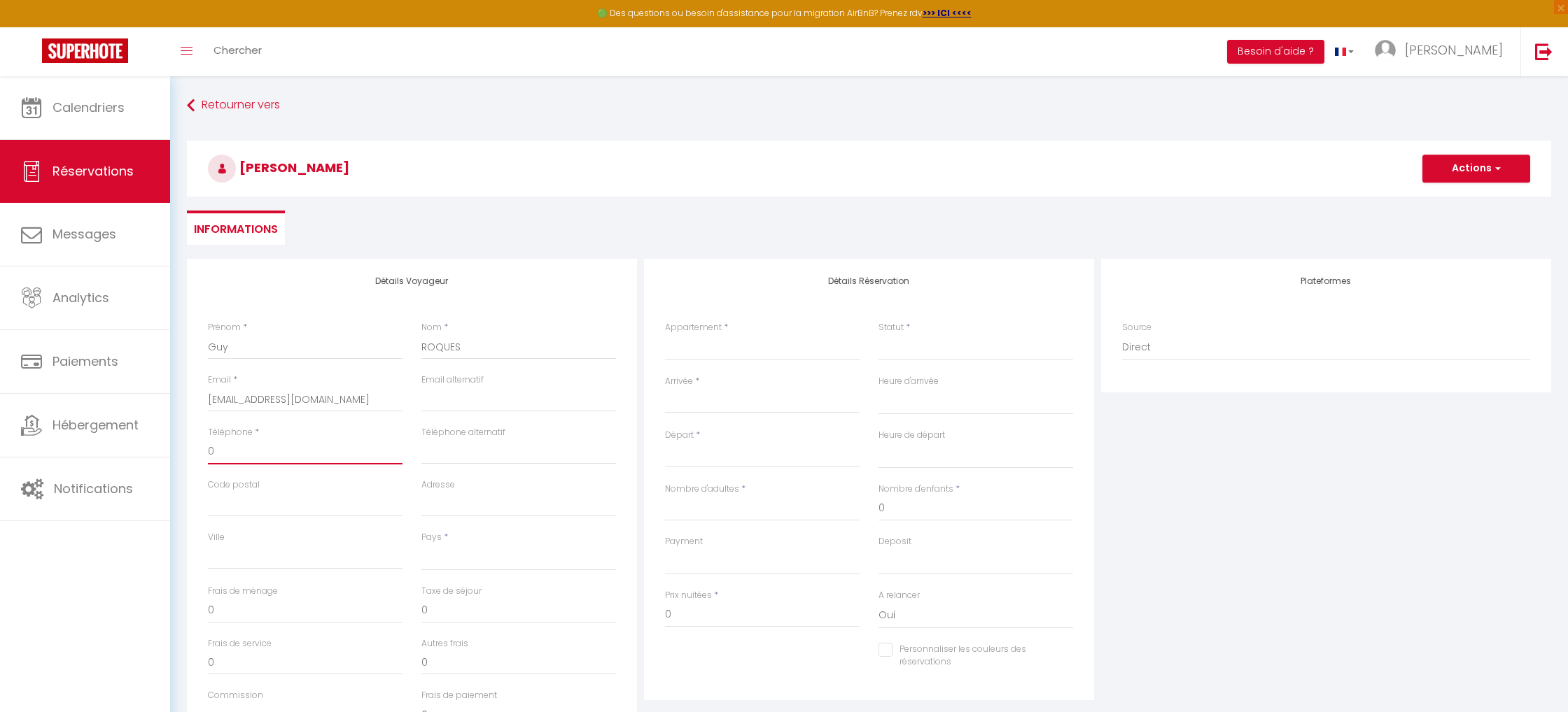
select select
checkbox input "false"
type input "06"
select select
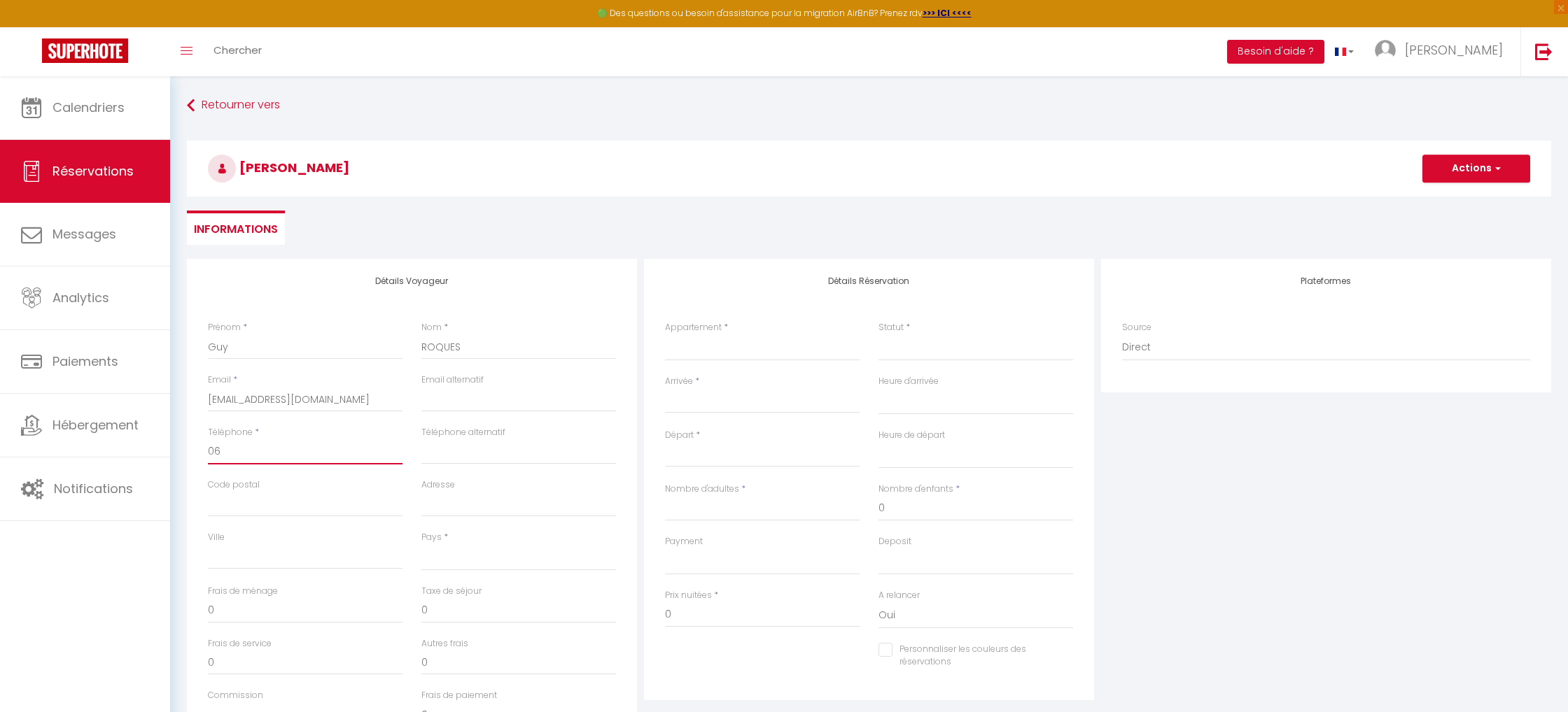
select select
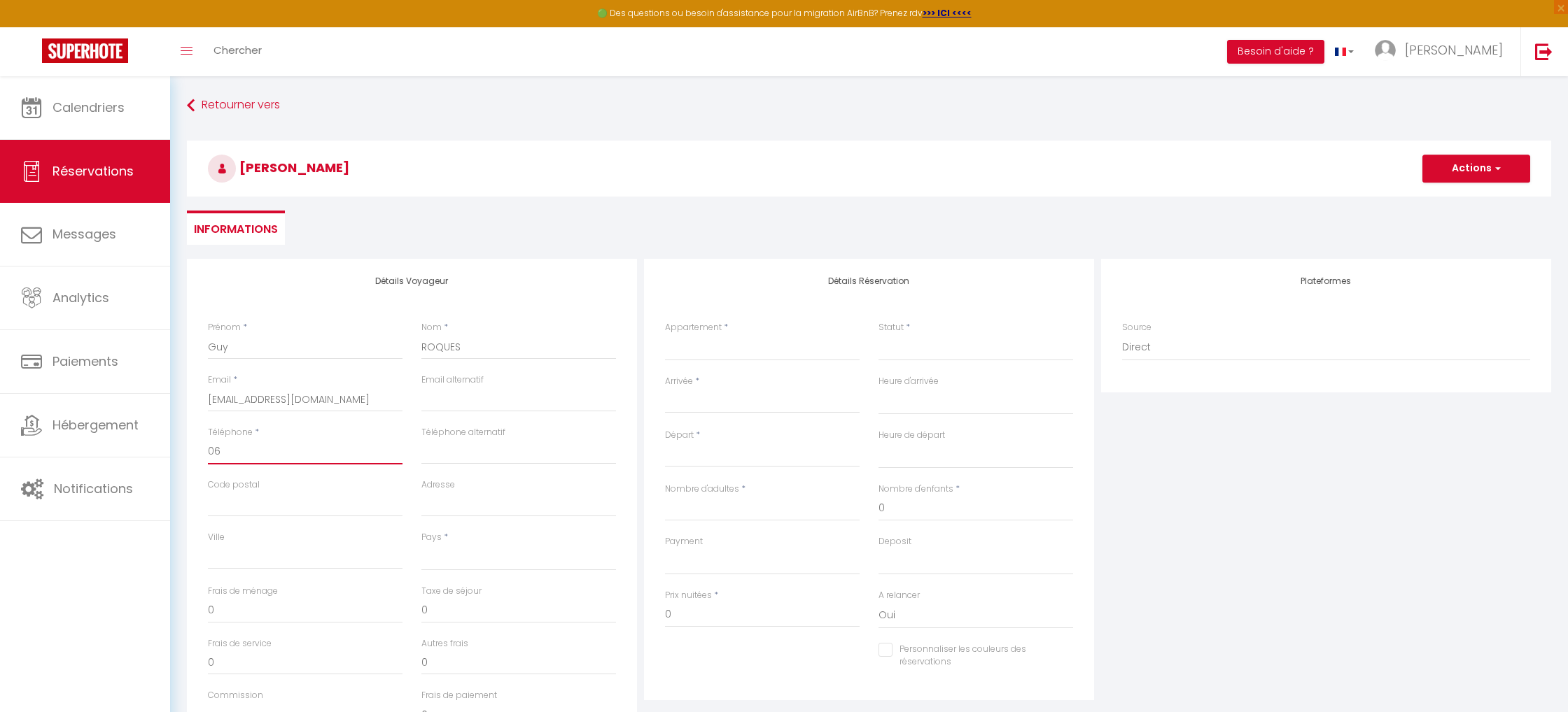
checkbox input "false"
type input "065"
select select
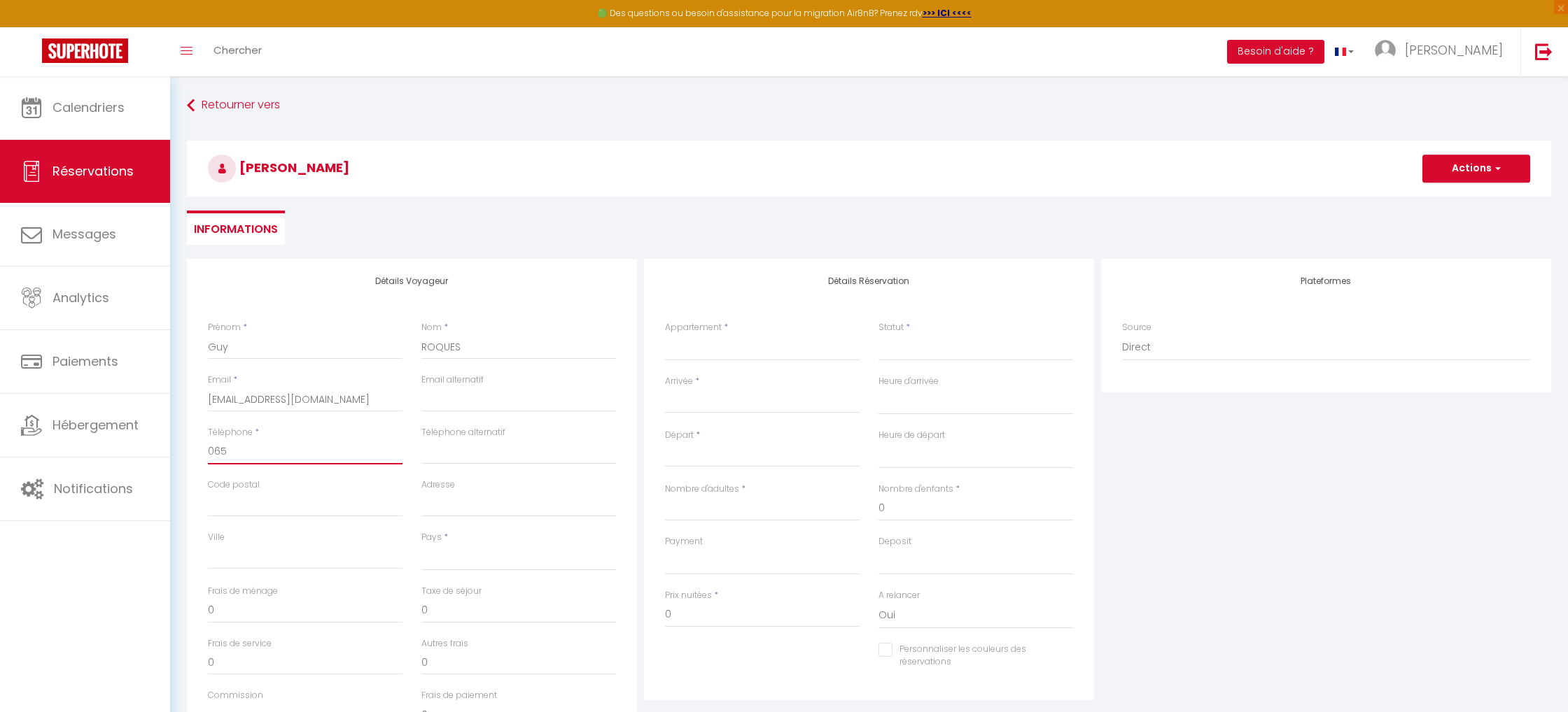
select select
checkbox input "false"
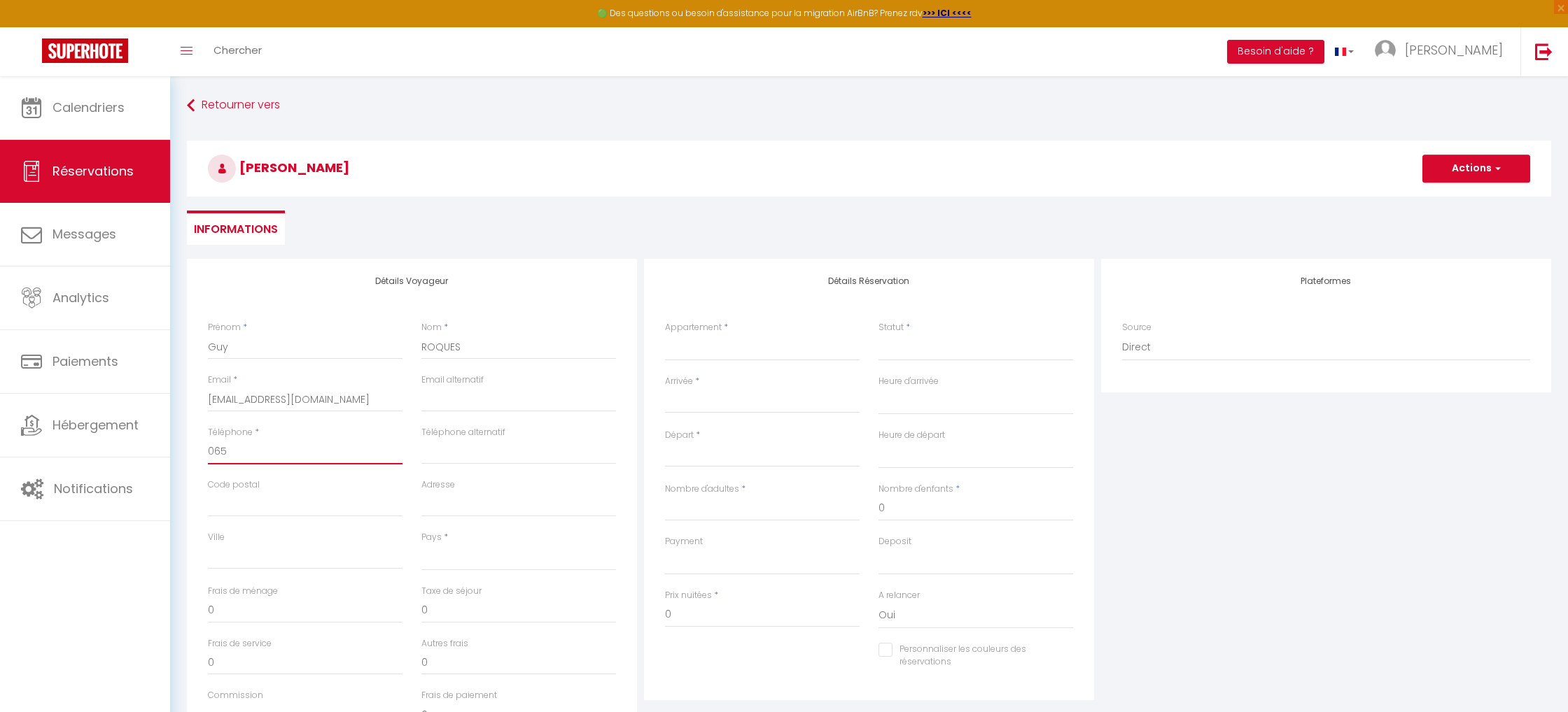
type input "0652"
select select
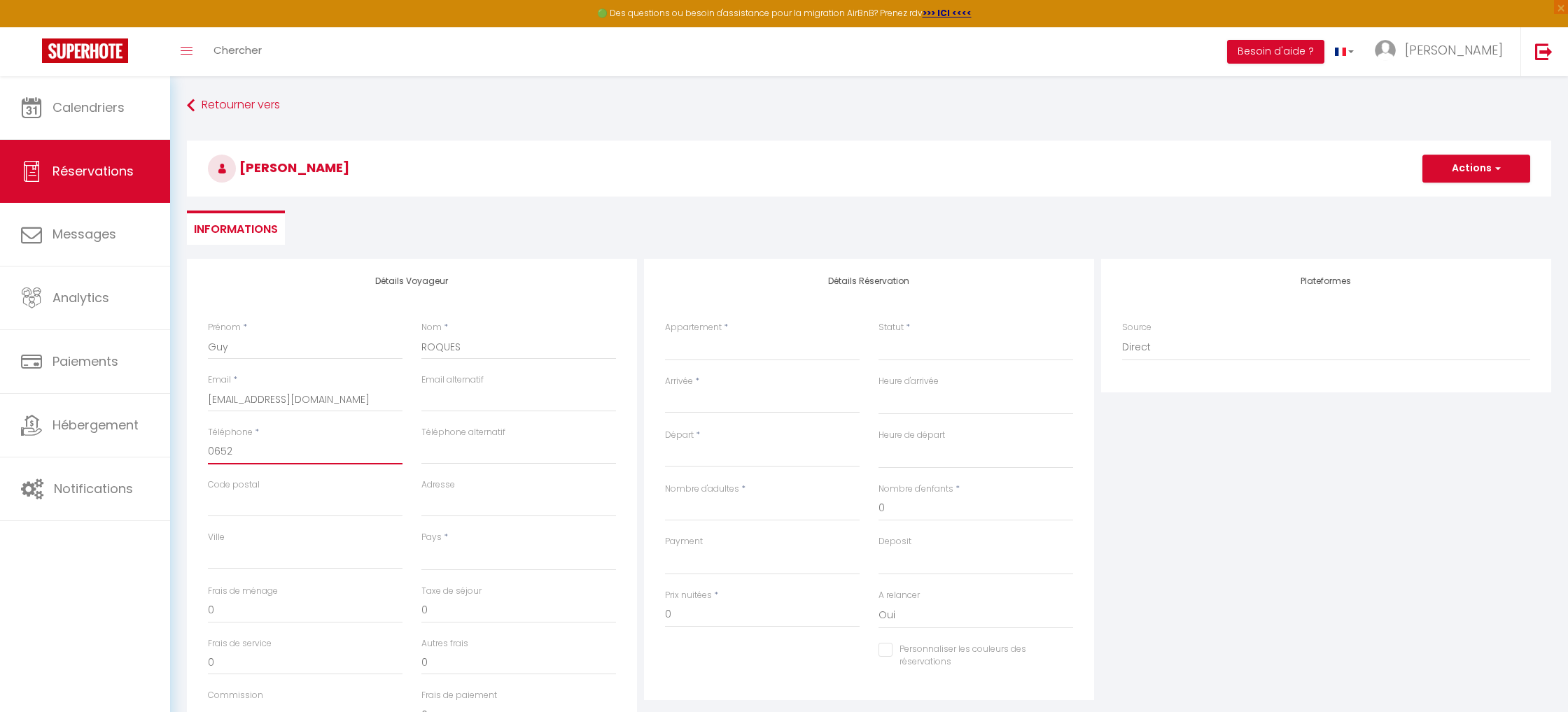
select select
checkbox input "false"
type input "06522"
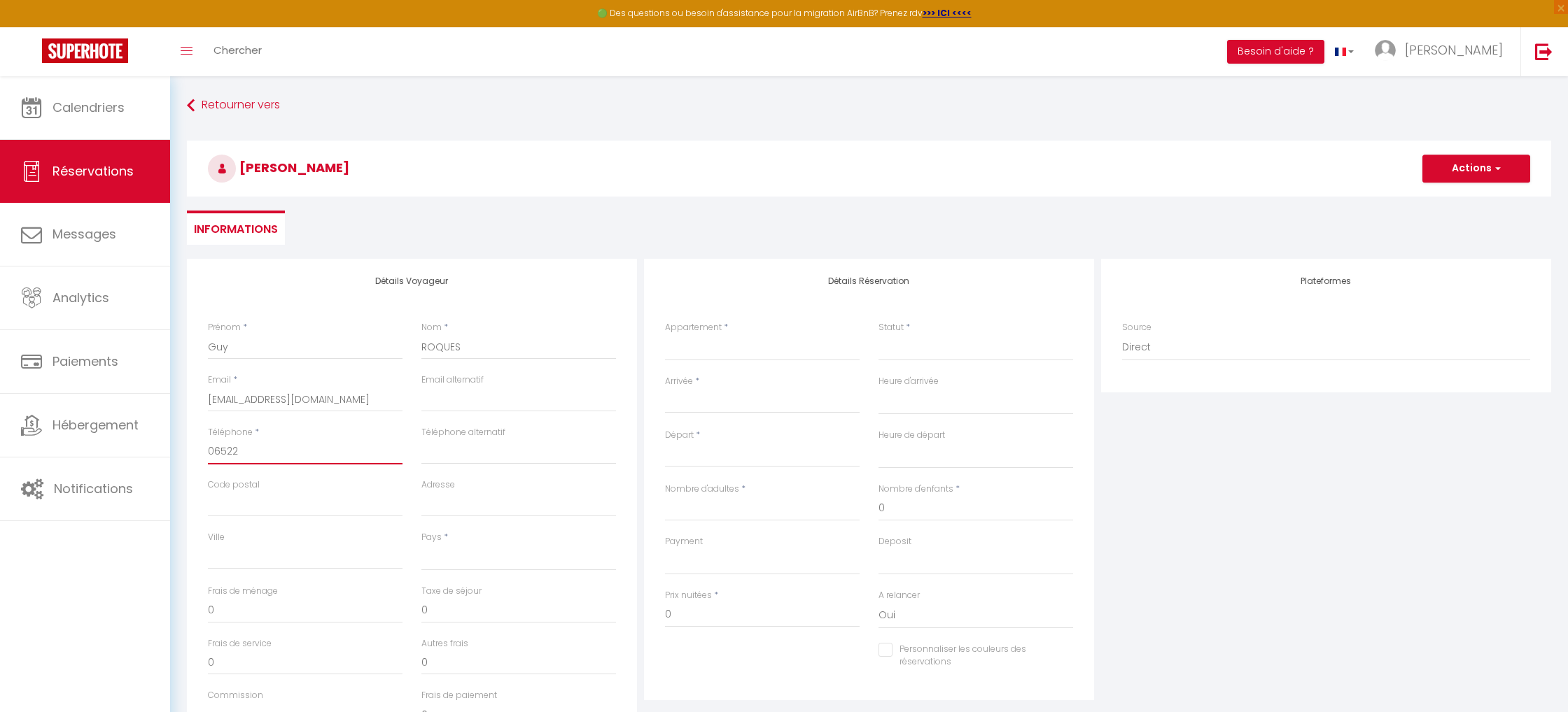
select select
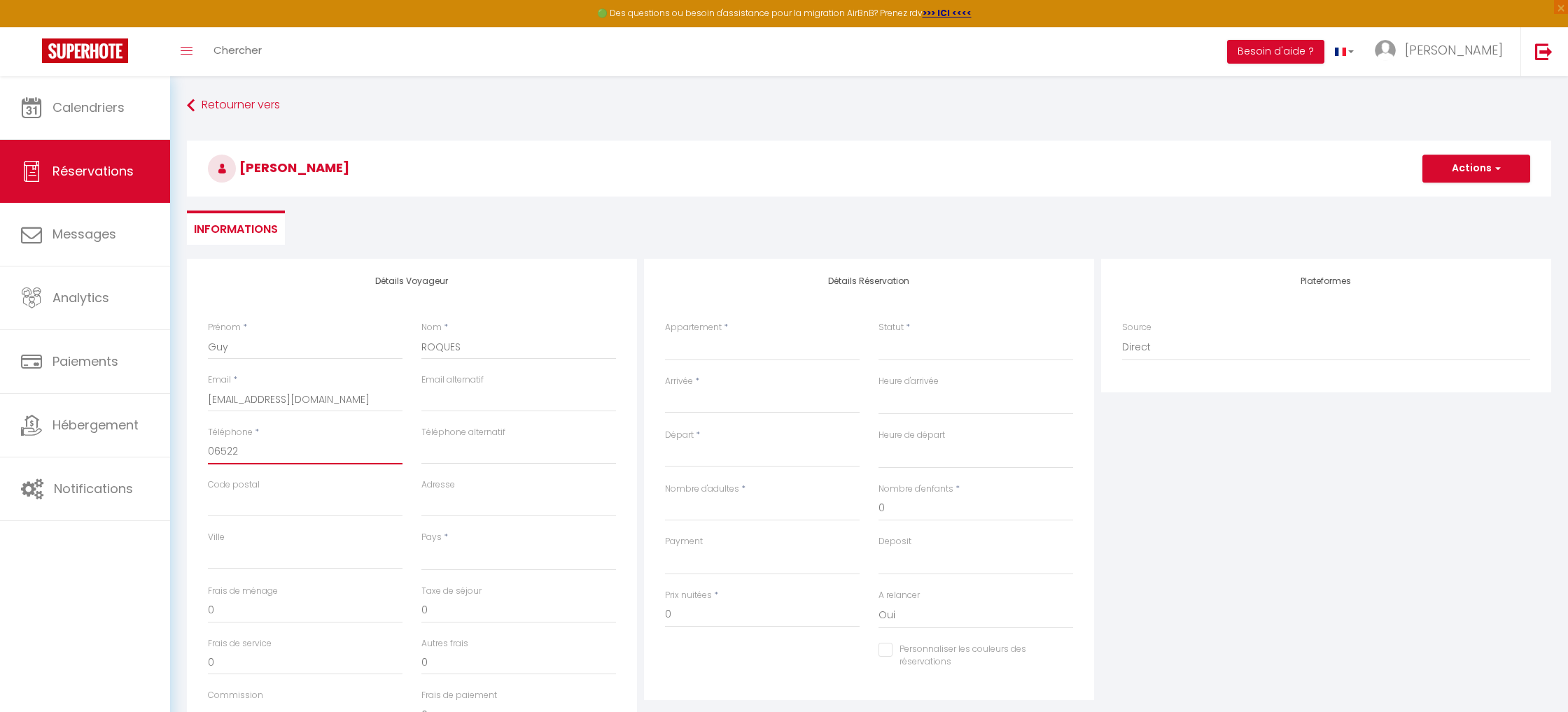
select select
checkbox input "false"
type input "065221"
select select
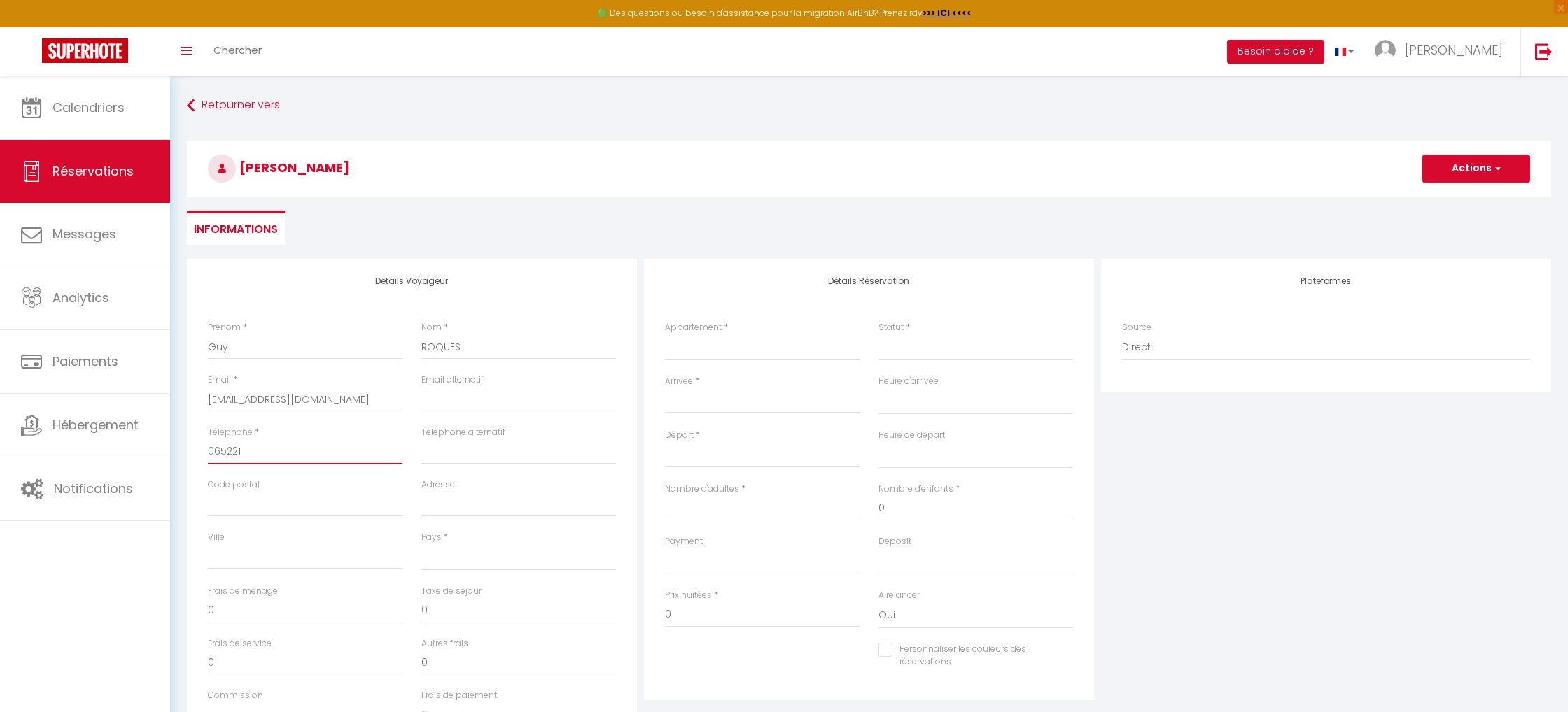
select select
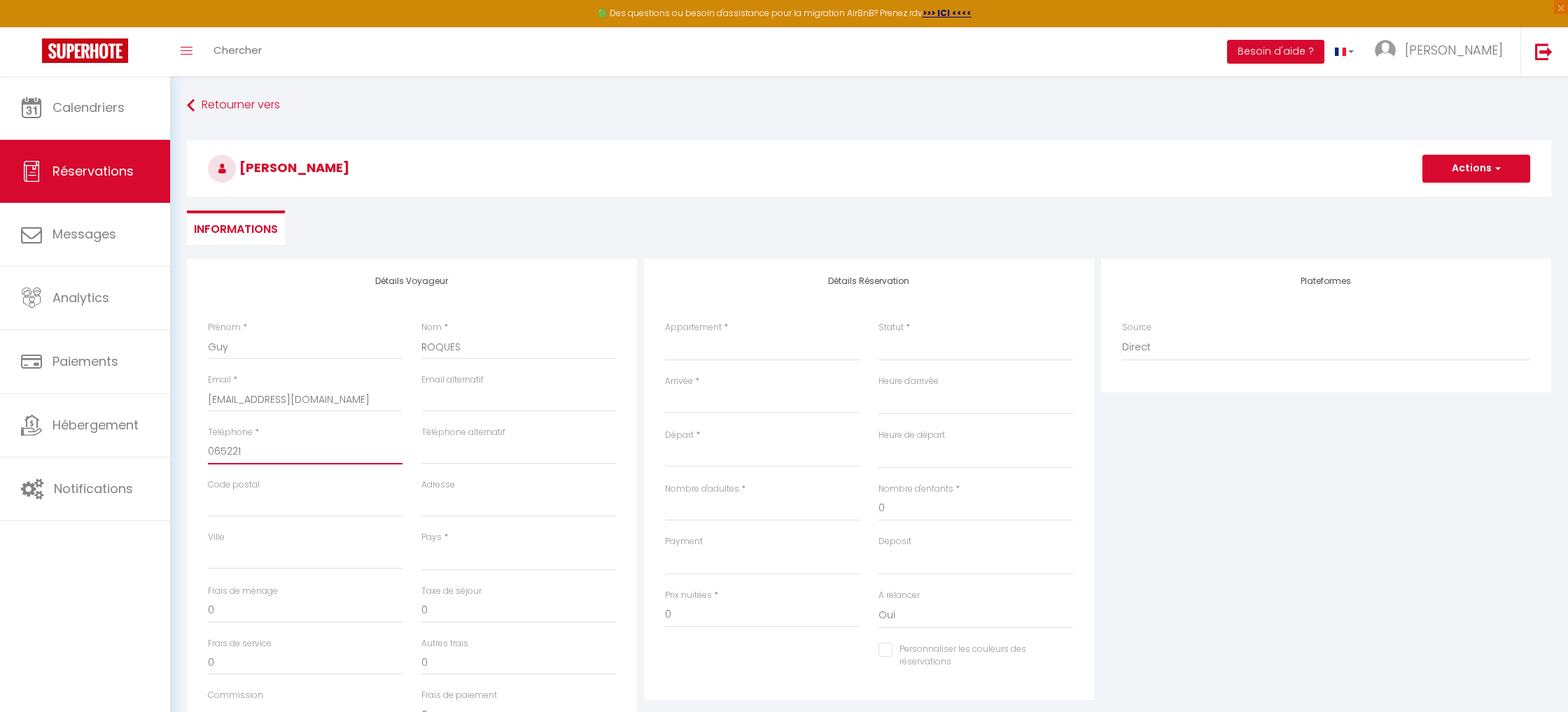
select select
checkbox input "false"
type input "0652216"
select select
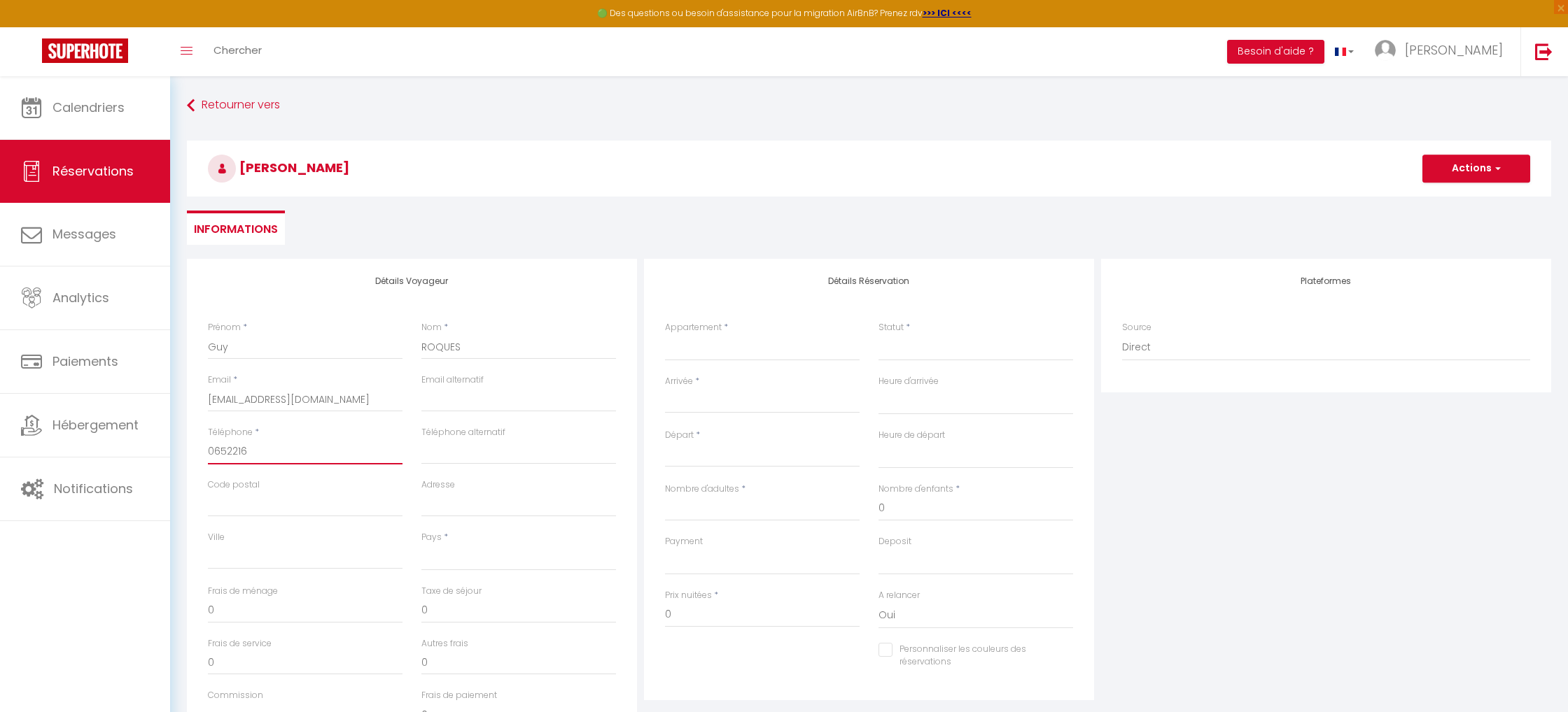
select select
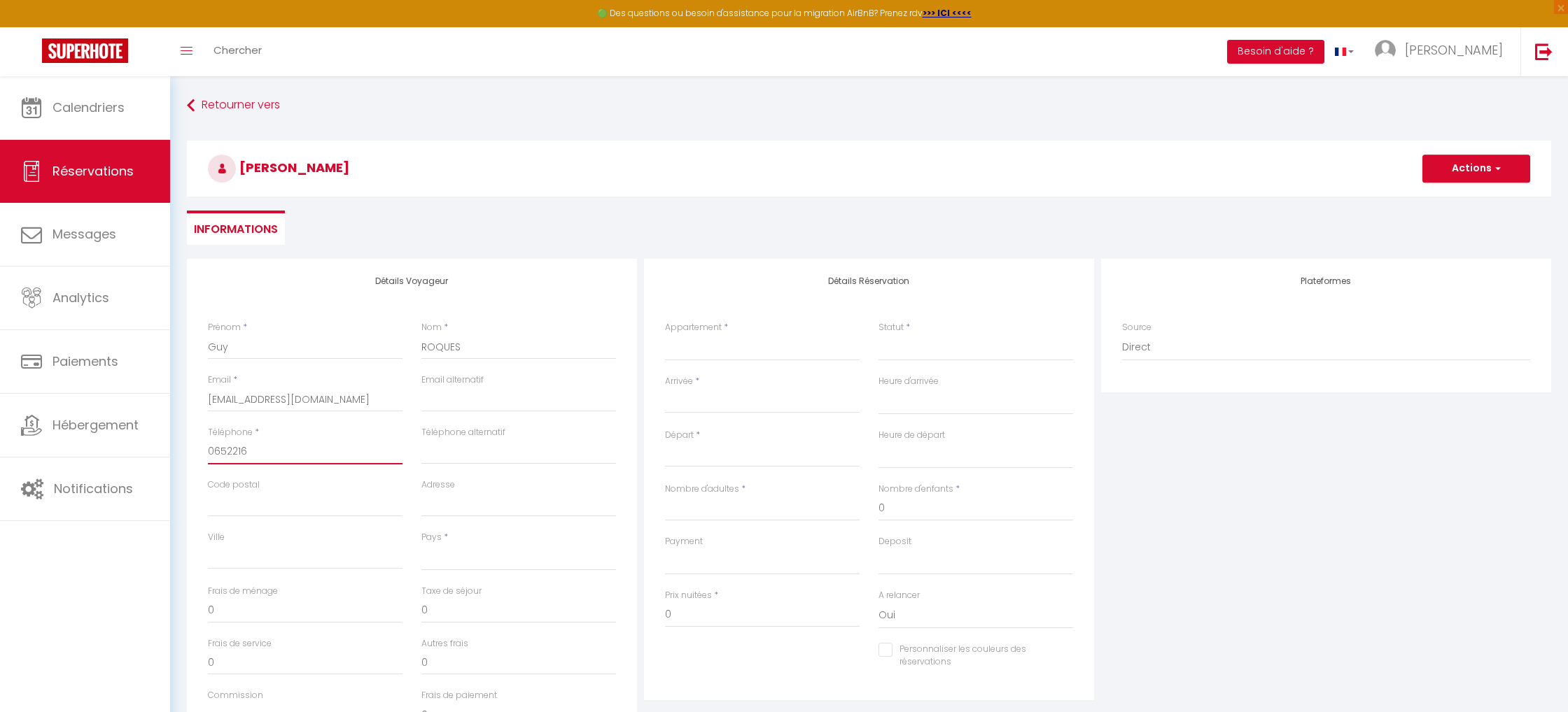
checkbox input "false"
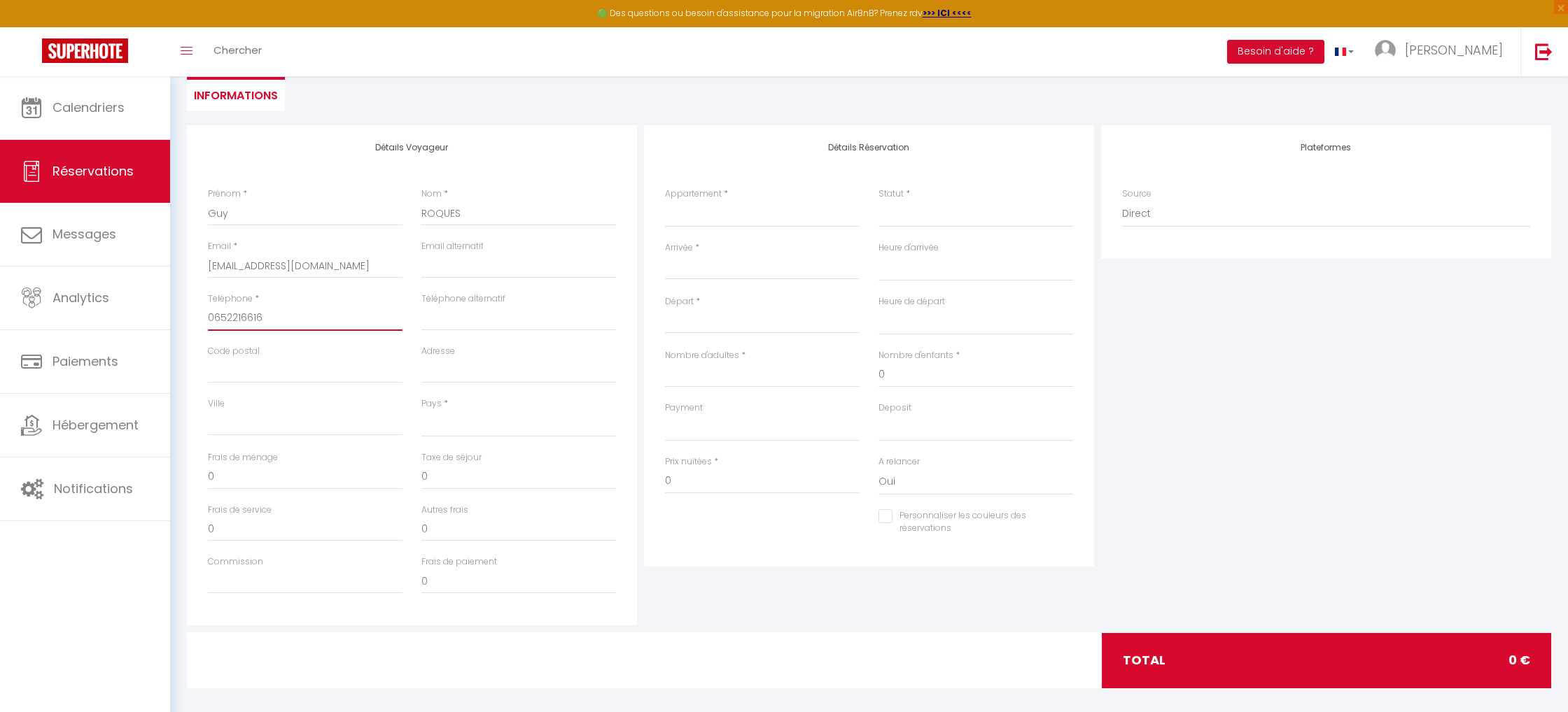
scroll to position [145, 0]
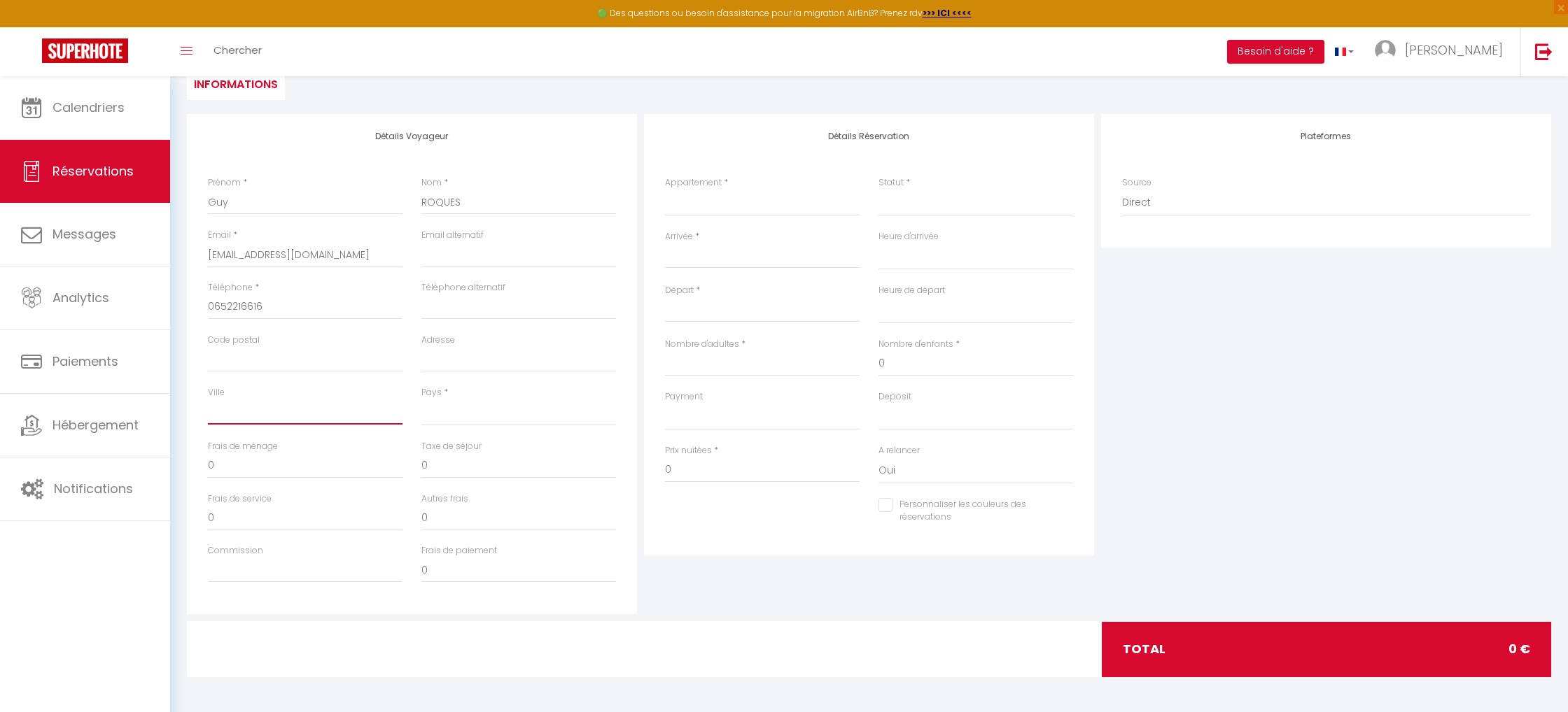
click at [315, 412] on input "Ville" at bounding box center [305, 412] width 195 height 25
click at [470, 415] on select "[GEOGRAPHIC_DATA] [GEOGRAPHIC_DATA] [GEOGRAPHIC_DATA] [GEOGRAPHIC_DATA] [GEOGRA…" at bounding box center [518, 412] width 195 height 26
click at [421, 400] on select "[GEOGRAPHIC_DATA] [GEOGRAPHIC_DATA] [GEOGRAPHIC_DATA] [GEOGRAPHIC_DATA] [GEOGRA…" at bounding box center [518, 412] width 195 height 26
drag, startPoint x: 669, startPoint y: 472, endPoint x: 655, endPoint y: 471, distance: 14.0
click at [655, 471] on div "Détails Réservation Appartement * Gréoux, [MEDICAL_DATA] meublé, R de Jardin, 6…" at bounding box center [869, 335] width 450 height 442
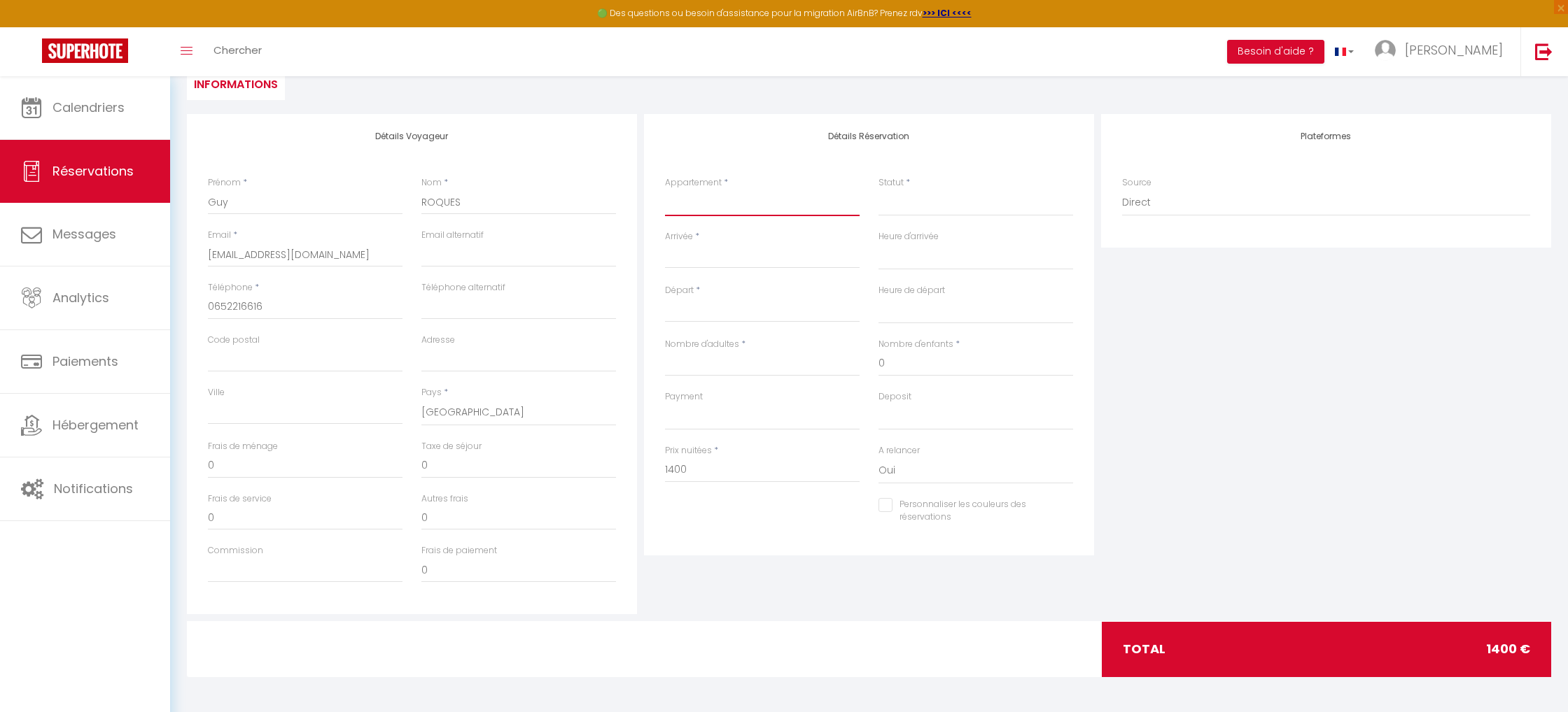
click at [712, 203] on select "Gréoux, [MEDICAL_DATA] meublé, R de Jardin, 66 m2, 2 ch, 4 couchages Gréoux, [G…" at bounding box center [762, 203] width 195 height 26
click at [665, 190] on select "Gréoux, [MEDICAL_DATA] meublé, R de Jardin, 66 m2, 2 ch, 4 couchages Gréoux, [G…" at bounding box center [762, 203] width 195 height 26
click at [919, 205] on select "Confirmé Non Confirmé [PERSON_NAME] par le voyageur No Show Request" at bounding box center [976, 203] width 195 height 26
click at [879, 190] on select "Confirmé Non Confirmé [PERSON_NAME] par le voyageur No Show Request" at bounding box center [976, 203] width 195 height 26
click at [710, 256] on input "Arrivée" at bounding box center [762, 258] width 195 height 19
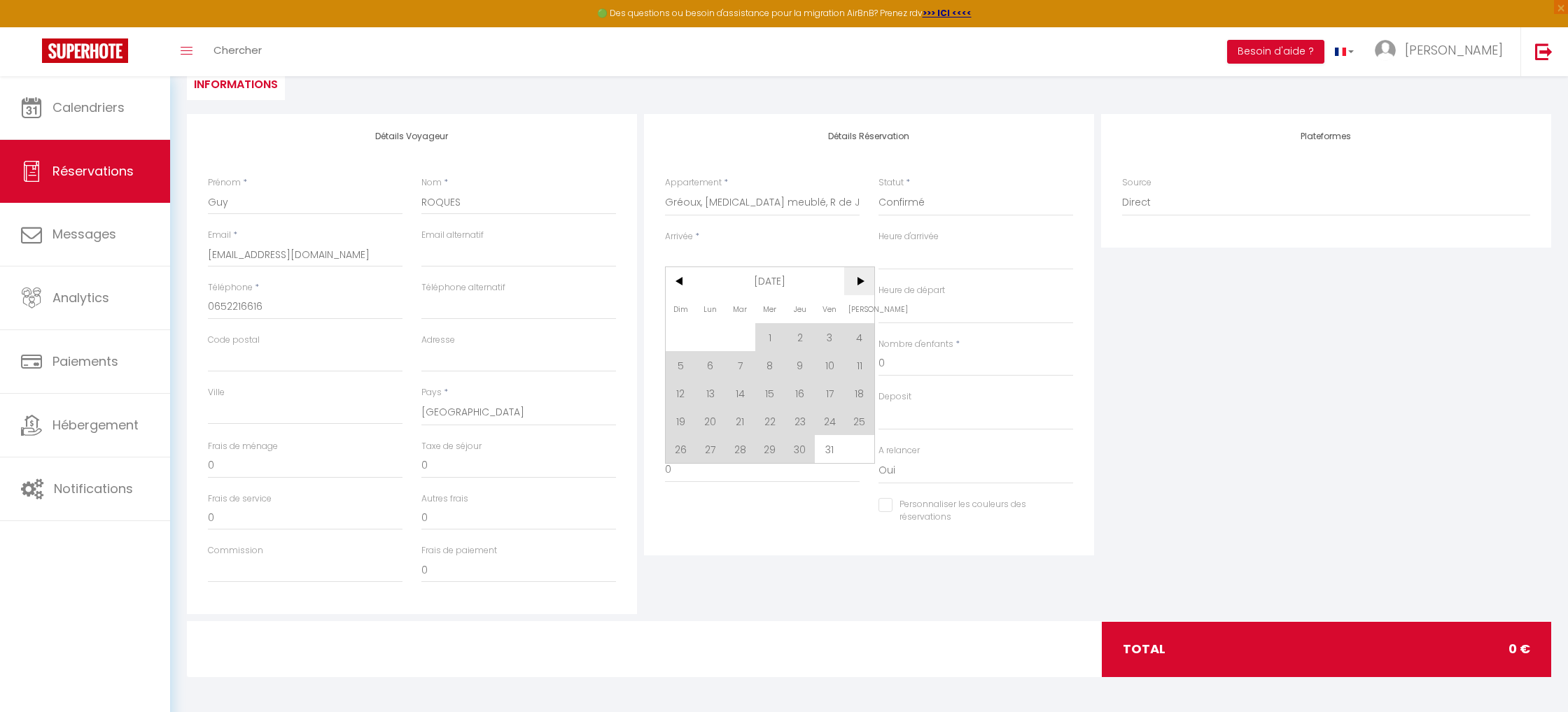
click at [857, 279] on span ">" at bounding box center [859, 281] width 30 height 28
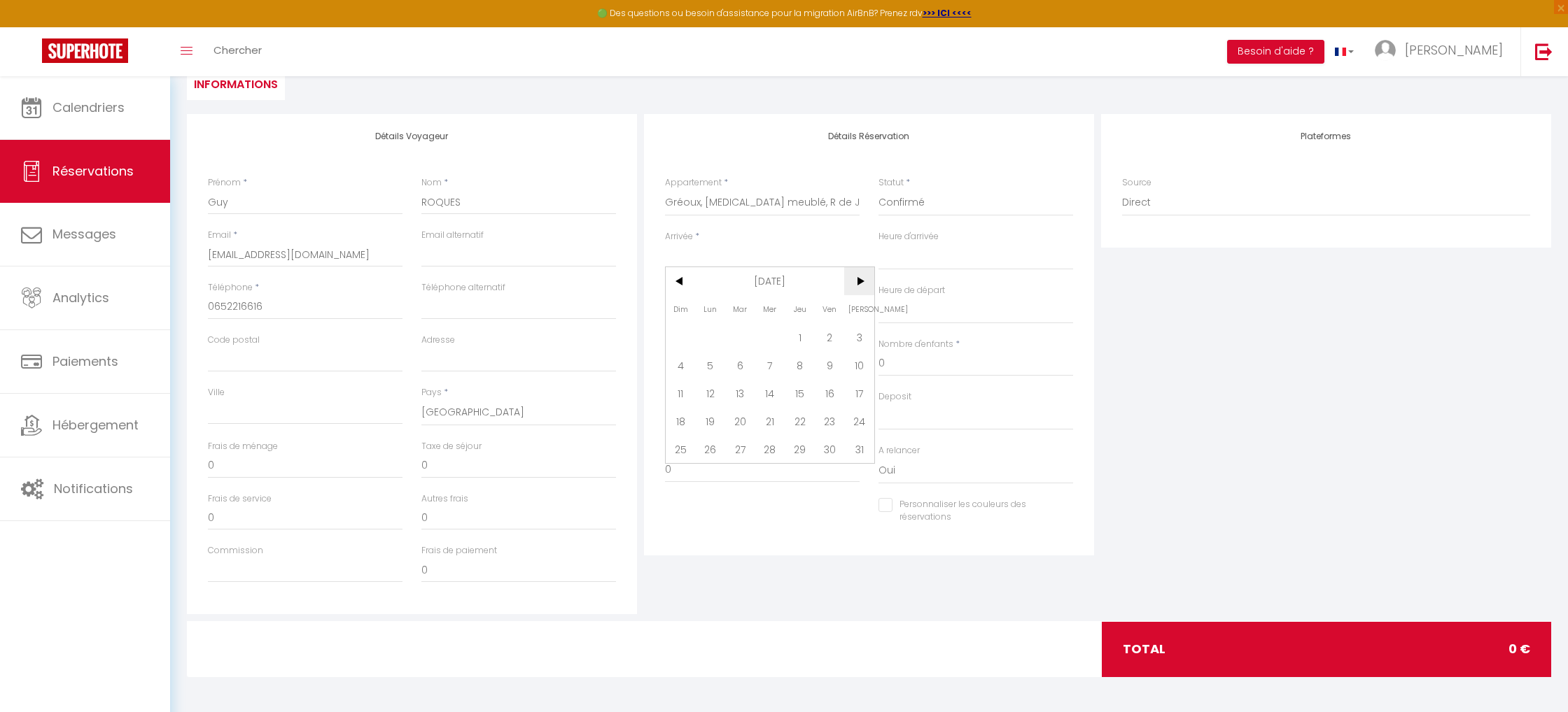
click at [857, 279] on span ">" at bounding box center [859, 281] width 30 height 28
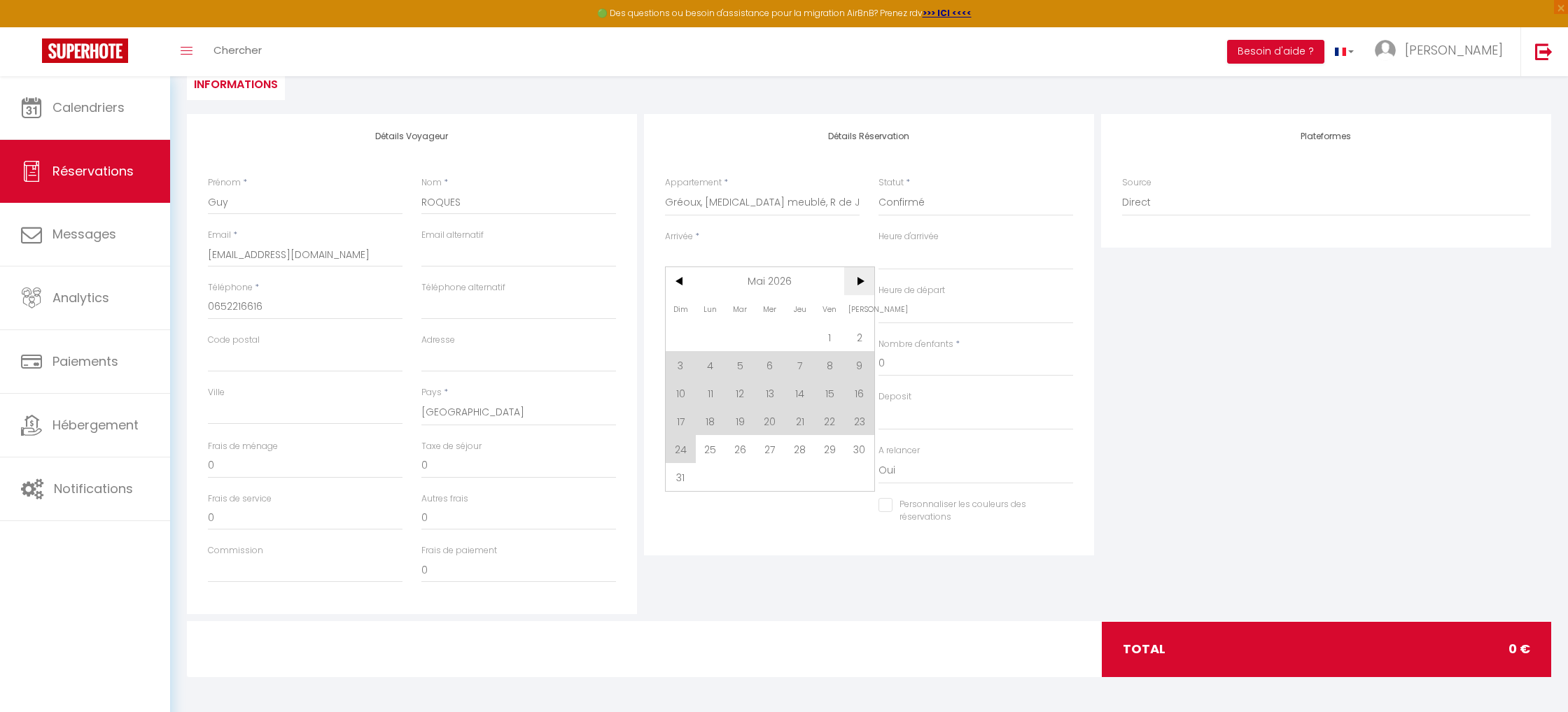
click at [857, 279] on span ">" at bounding box center [859, 281] width 30 height 28
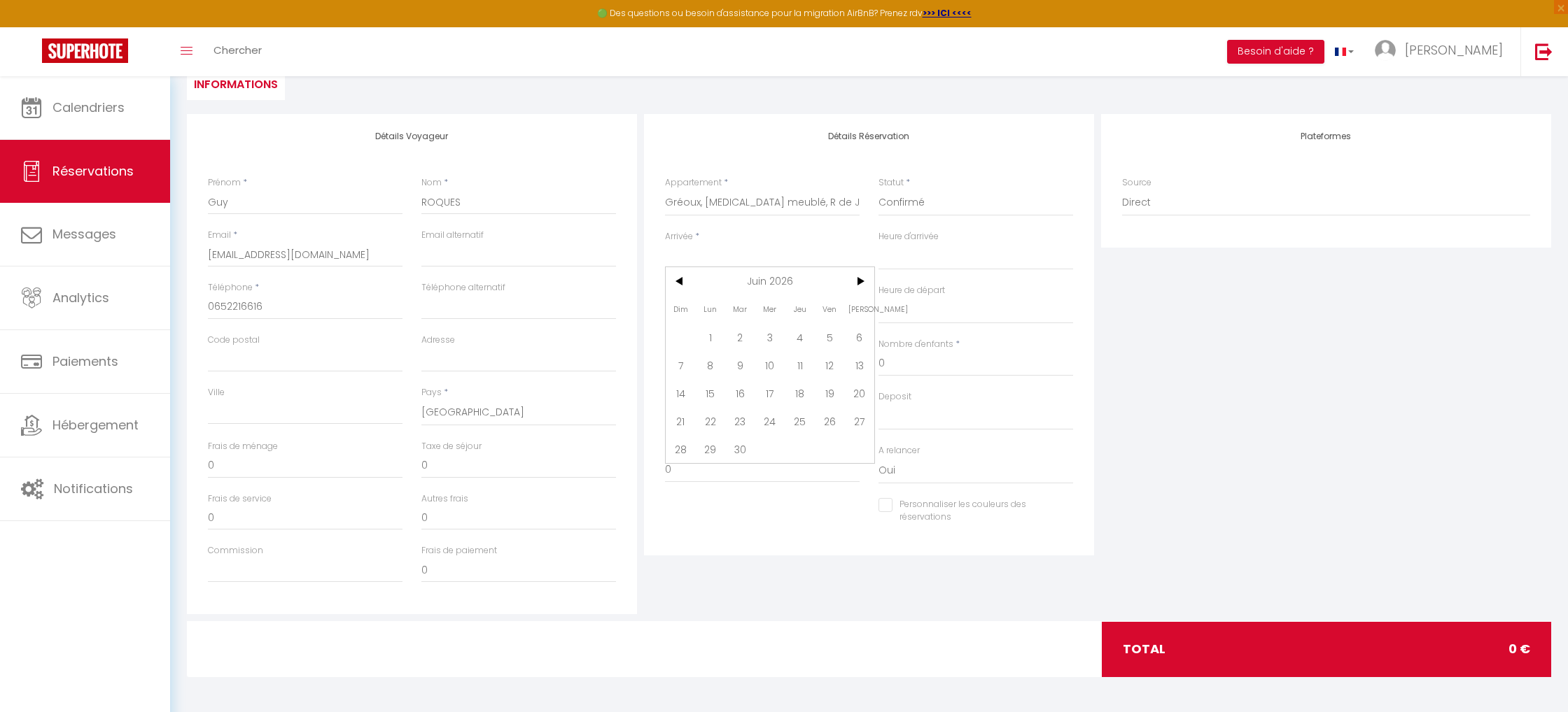
click at [708, 421] on span "22" at bounding box center [711, 421] width 30 height 28
click at [705, 367] on input "Nombre d'adultes" at bounding box center [762, 363] width 195 height 25
click at [712, 310] on input "[DATE] Juin 2026" at bounding box center [762, 312] width 195 height 19
click at [858, 333] on span ">" at bounding box center [859, 334] width 30 height 28
click at [744, 448] on span "14" at bounding box center [740, 446] width 30 height 28
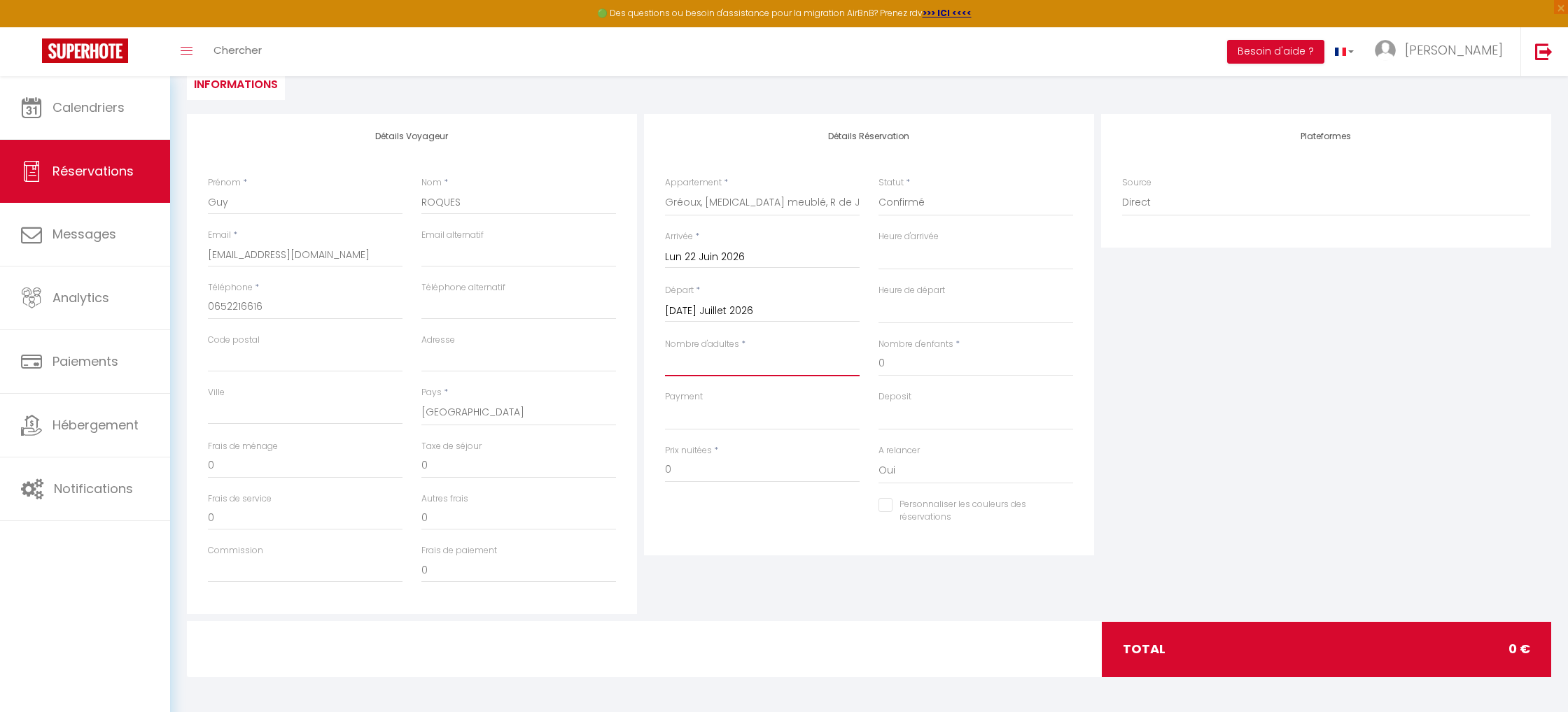
click at [745, 367] on input "Nombre d'adultes" at bounding box center [762, 363] width 195 height 25
drag, startPoint x: 688, startPoint y: 473, endPoint x: 657, endPoint y: 473, distance: 31.0
click at [657, 473] on div "Prix nuitées * 1845" at bounding box center [762, 472] width 213 height 54
drag, startPoint x: 671, startPoint y: 474, endPoint x: 709, endPoint y: 474, distance: 38.0
click at [709, 474] on input "1400" at bounding box center [762, 469] width 195 height 25
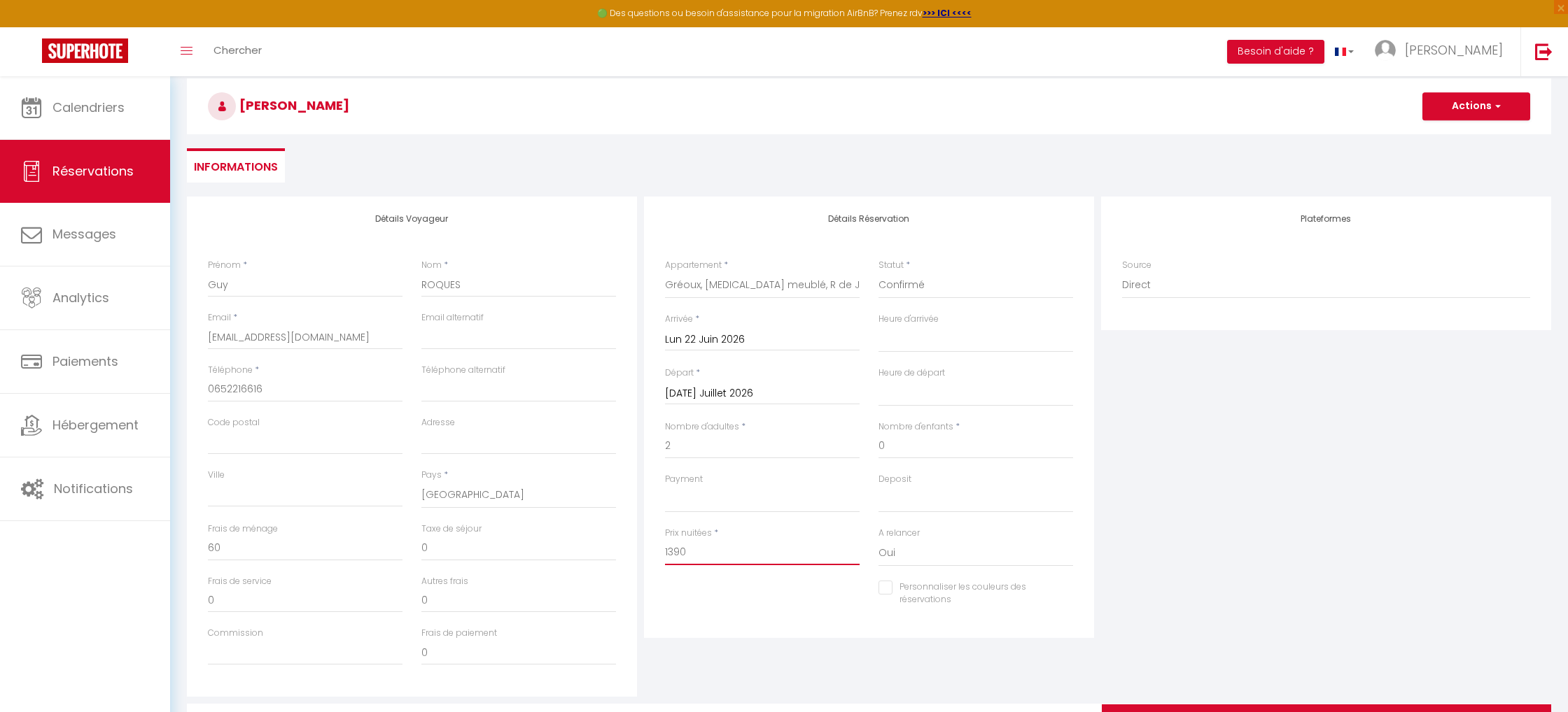
scroll to position [0, 0]
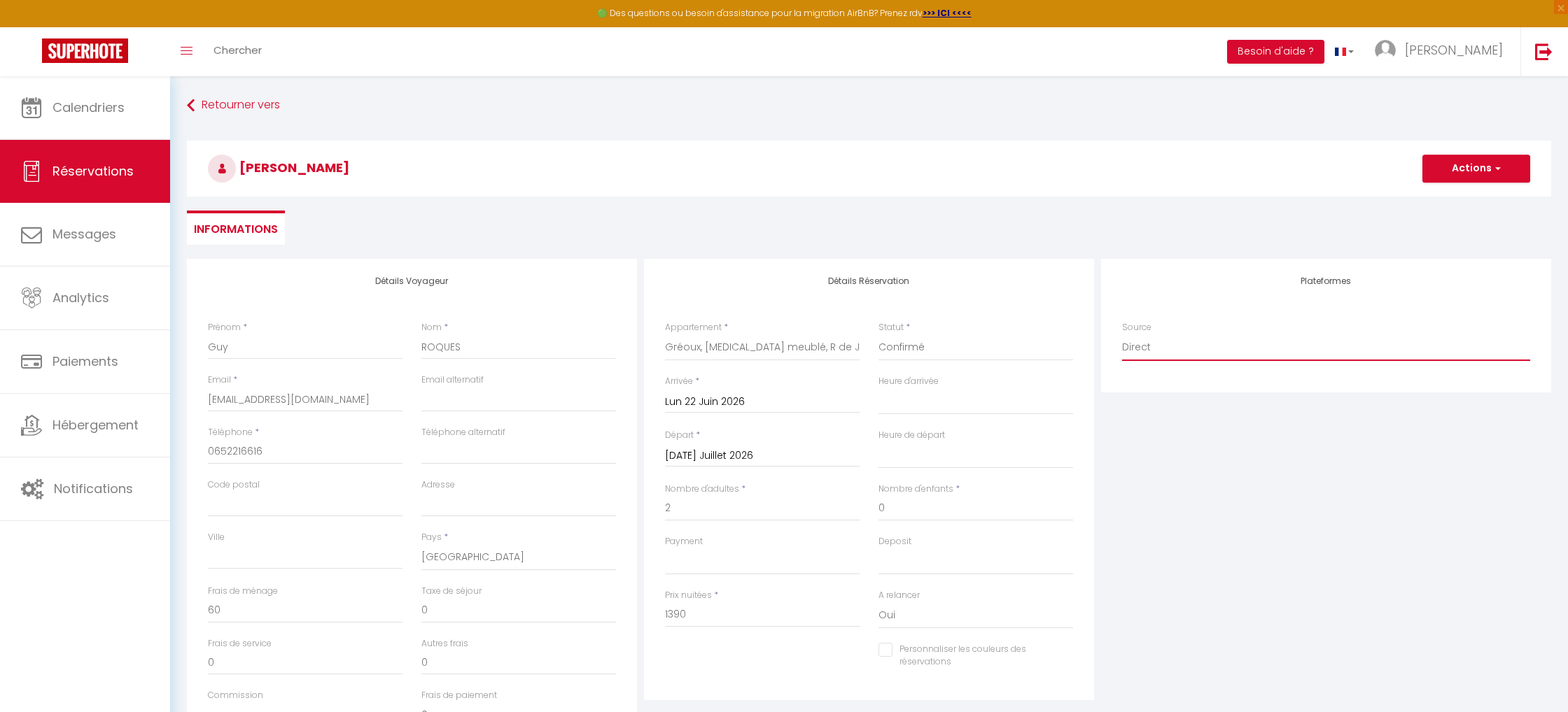
click at [1157, 349] on select "Direct [DOMAIN_NAME] [DOMAIN_NAME] Chalet montagne Expedia Gite de [GEOGRAPHIC_…" at bounding box center [1326, 347] width 408 height 26
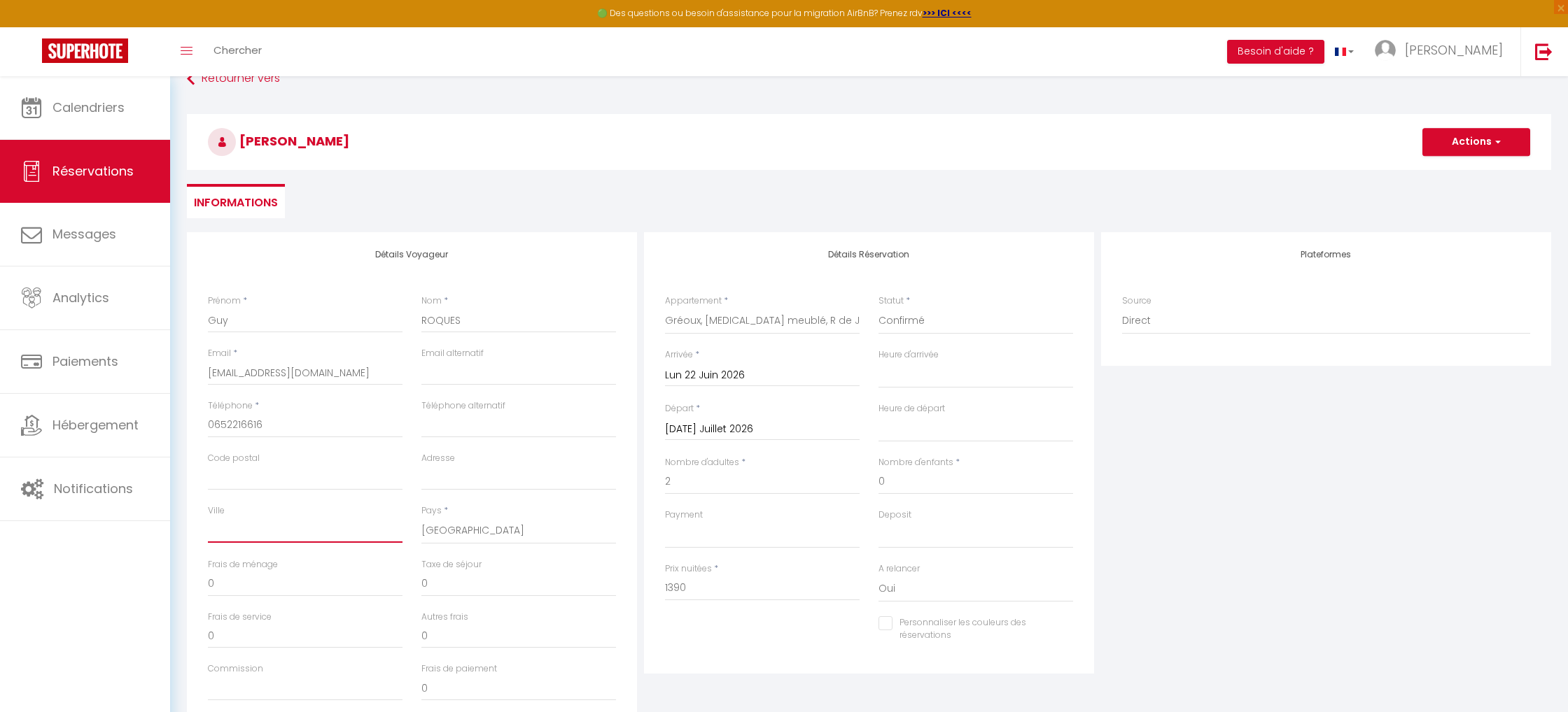
click at [297, 532] on input "Ville" at bounding box center [305, 530] width 195 height 25
click at [314, 574] on input "0" at bounding box center [305, 584] width 195 height 25
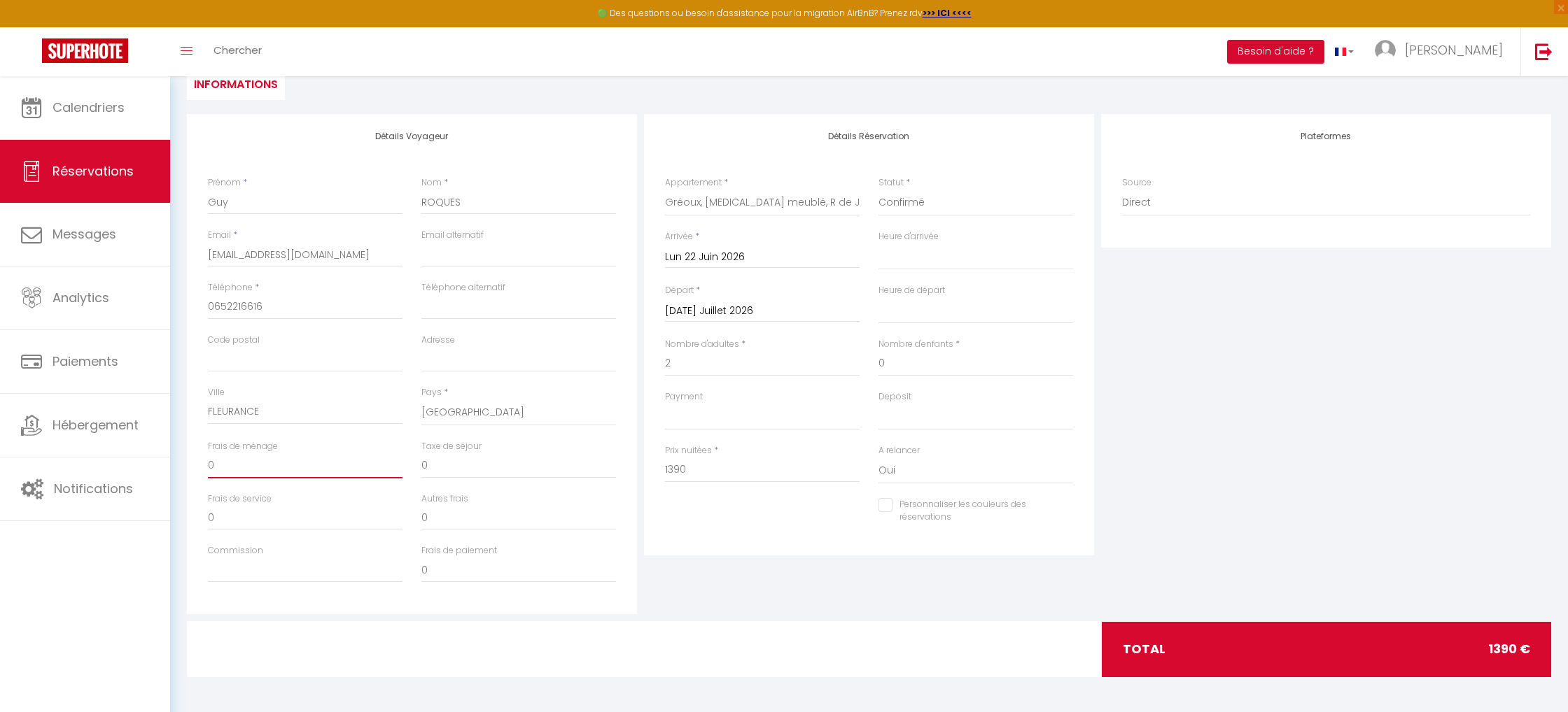
scroll to position [0, 0]
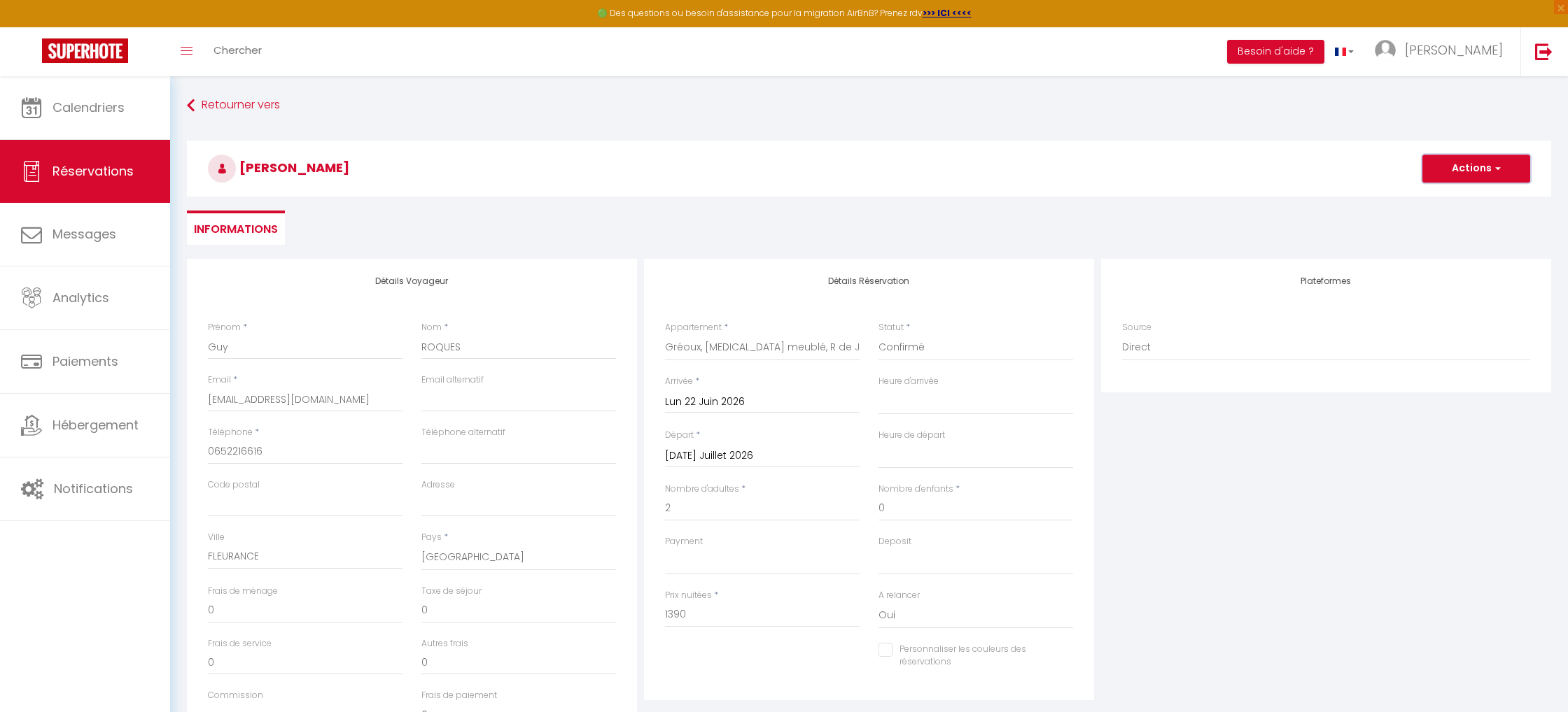
click at [1481, 166] on button "Actions" at bounding box center [1476, 168] width 108 height 28
click at [1447, 198] on link "Enregistrer" at bounding box center [1462, 200] width 111 height 19
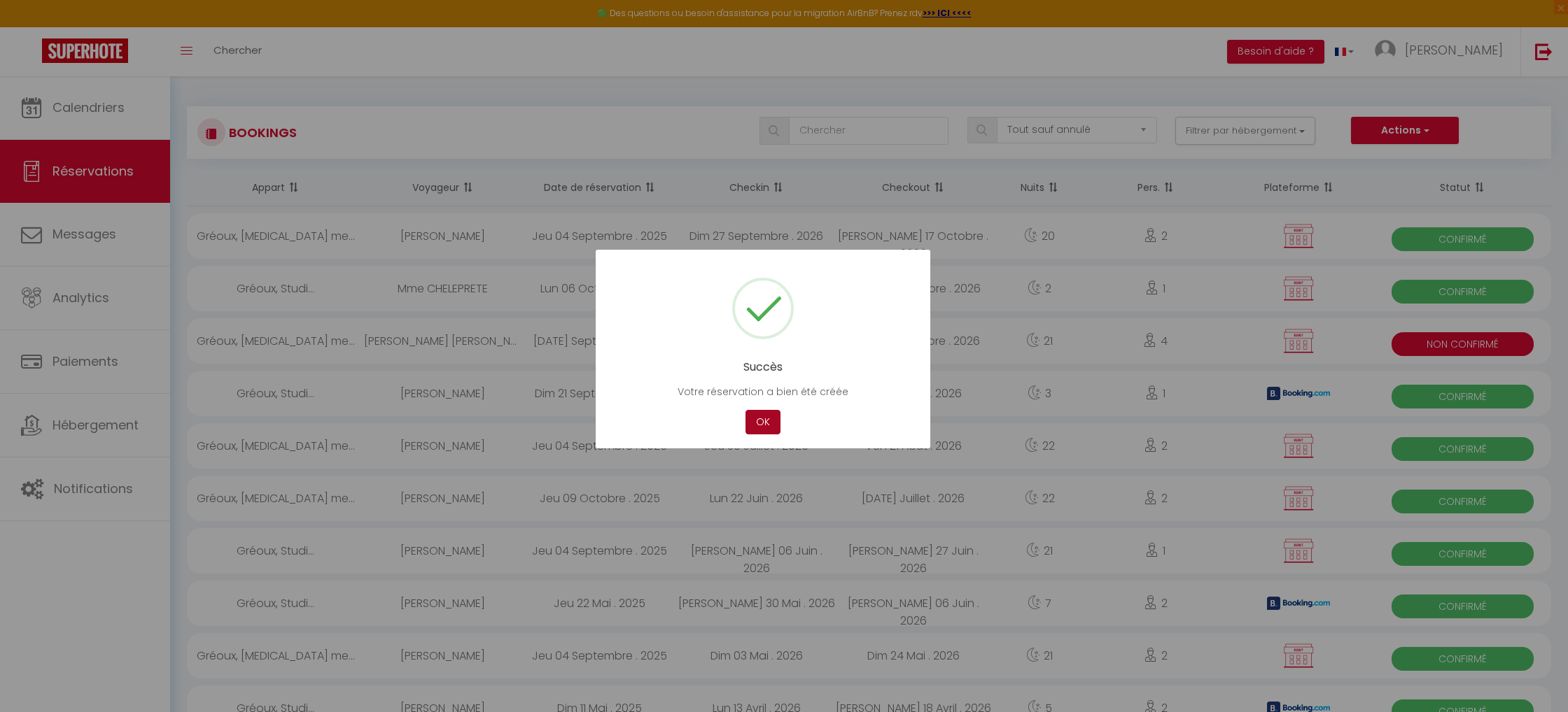
click at [757, 419] on button "OK" at bounding box center [763, 422] width 35 height 24
